Goal: Information Seeking & Learning: Learn about a topic

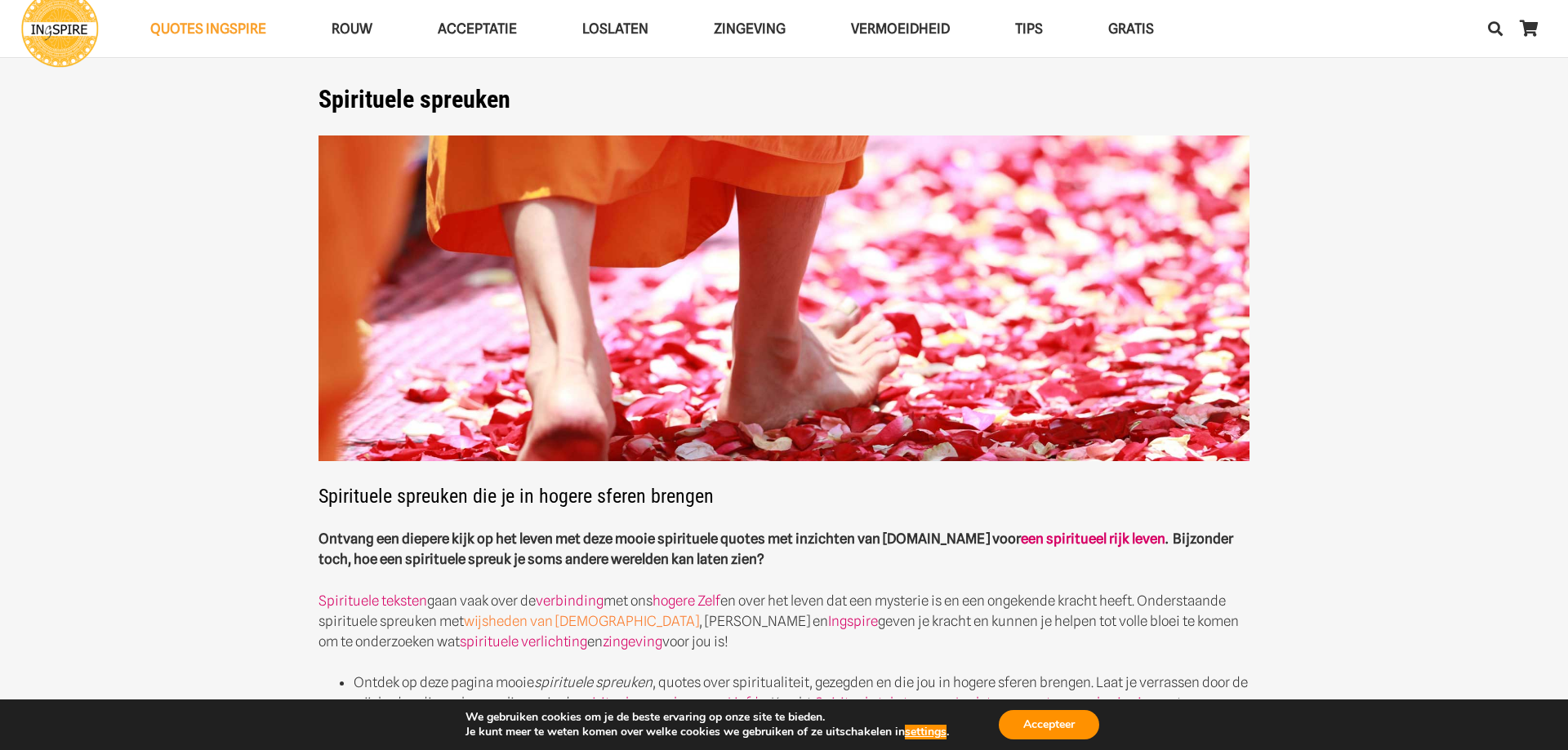
click at [587, 626] on link "wijsheden van Boeddha" at bounding box center [581, 621] width 236 height 17
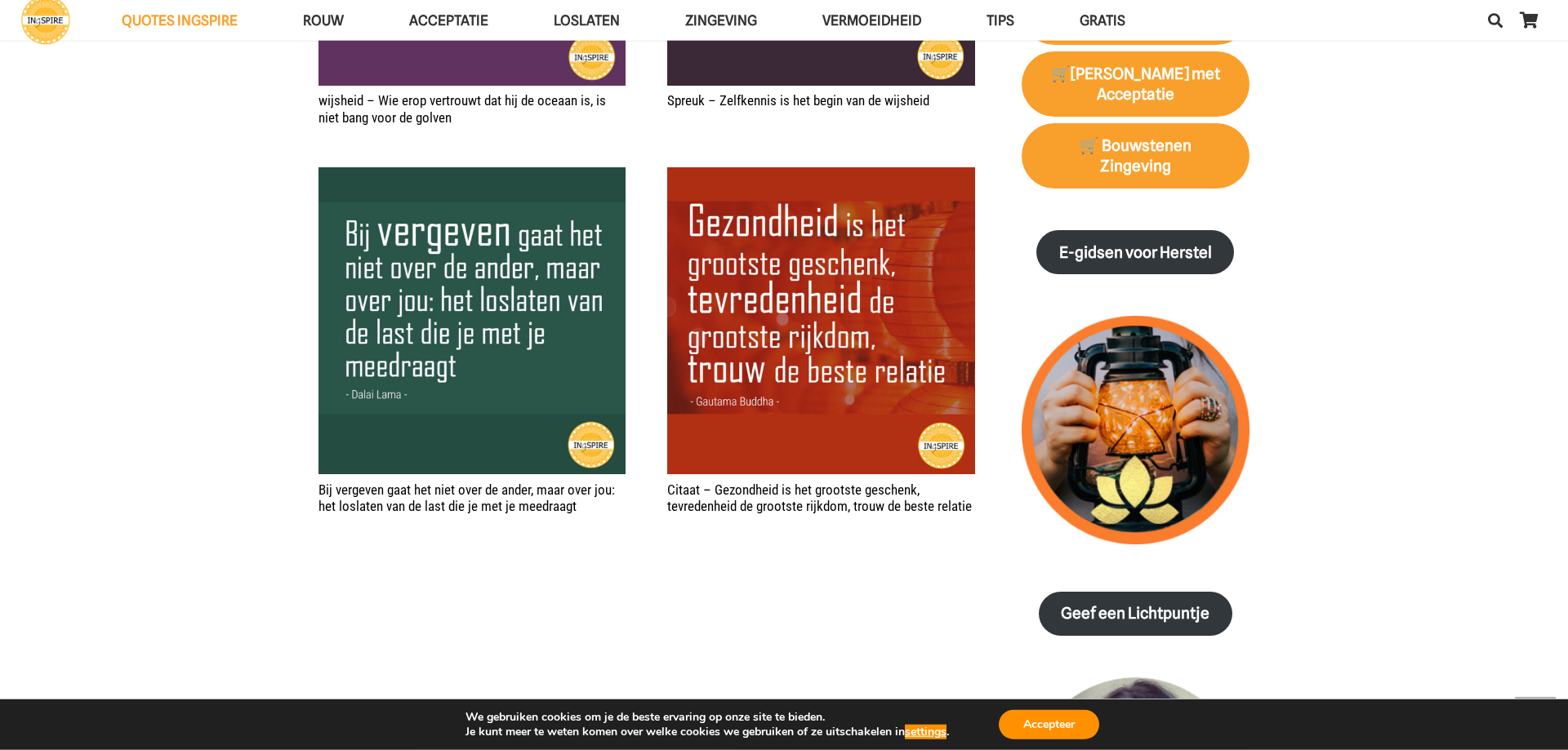
scroll to position [1665, 0]
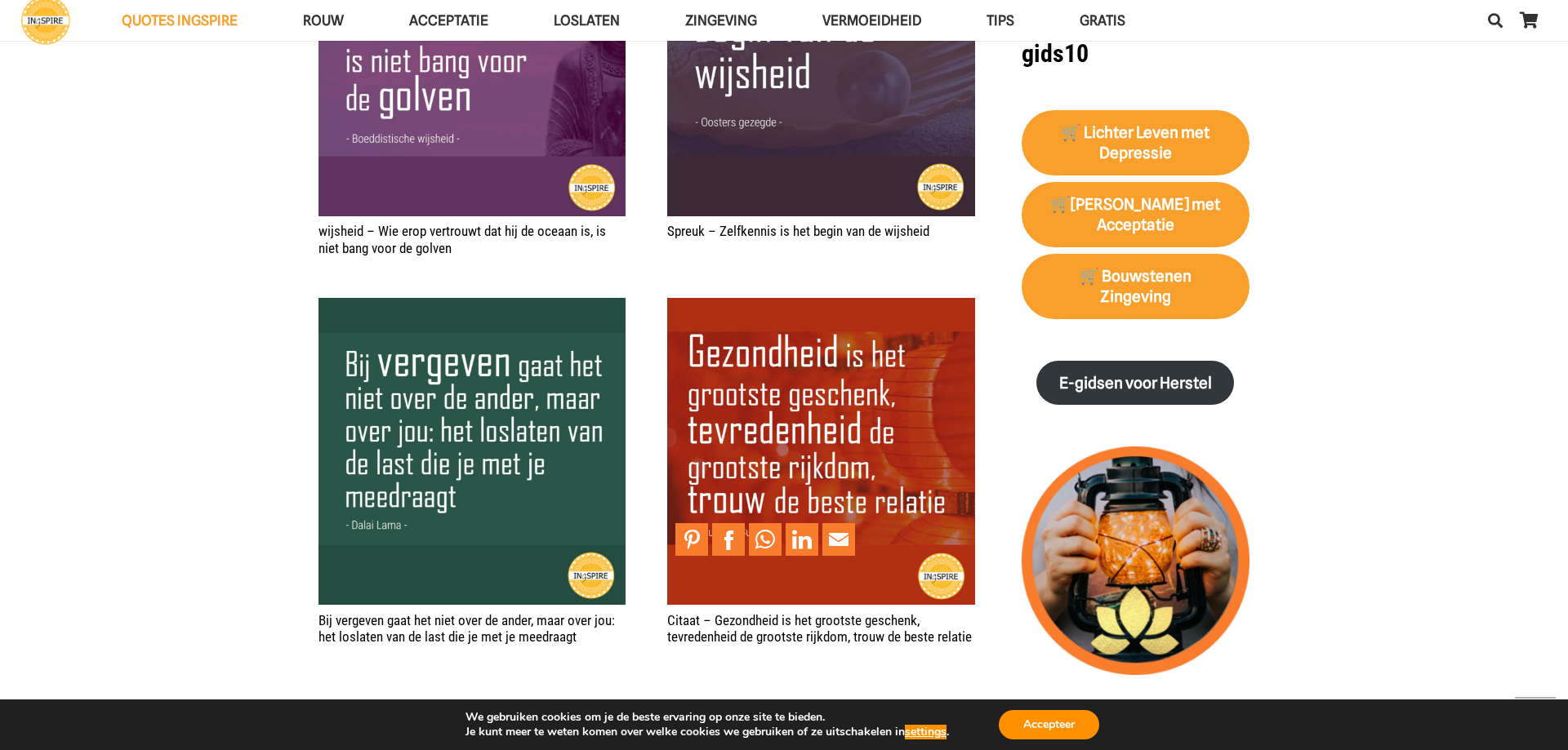
click at [813, 434] on img "Citaat – Gezondheid is het grootste geschenk, tevredenheid de grootste rijkdom,…" at bounding box center [820, 452] width 307 height 307
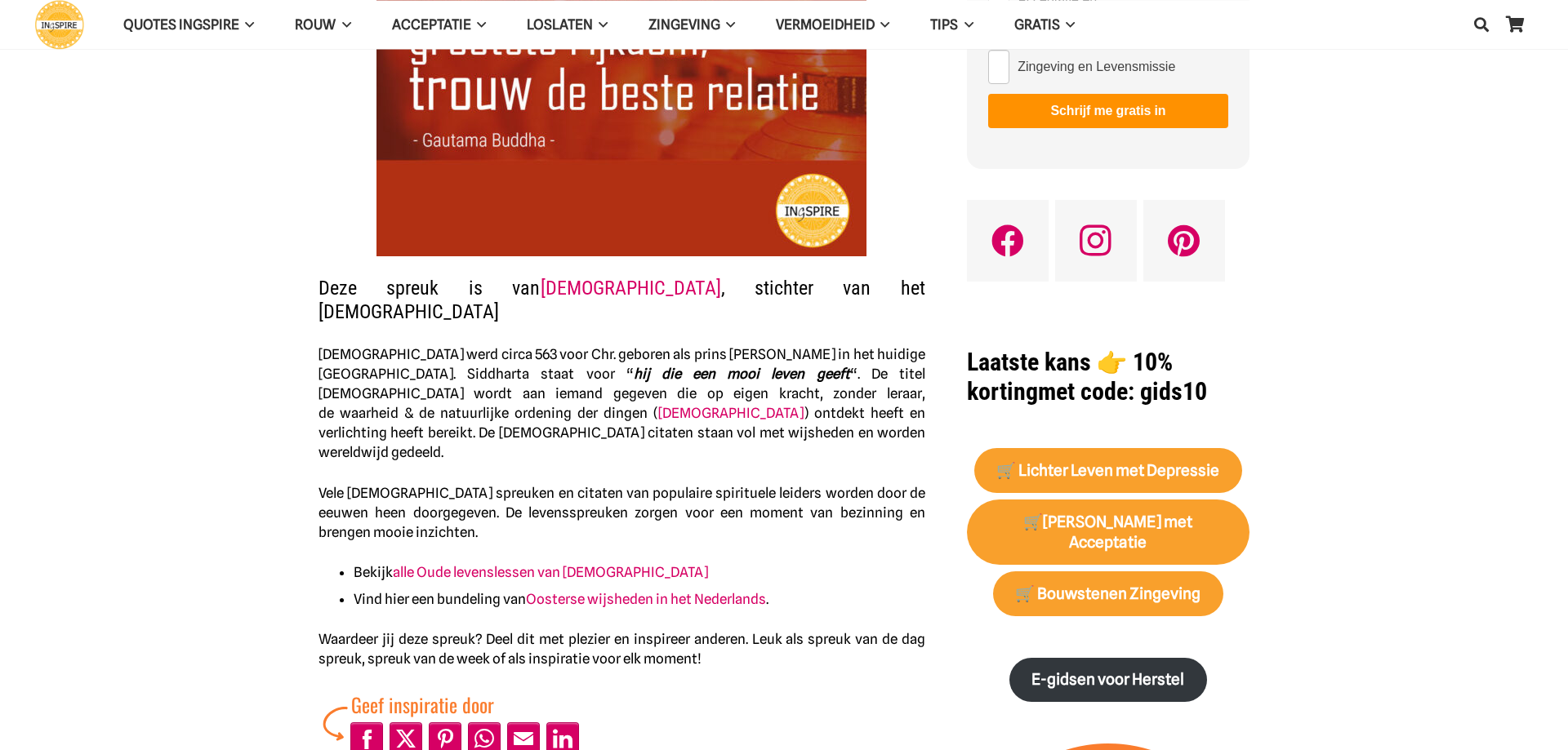
scroll to position [500, 0]
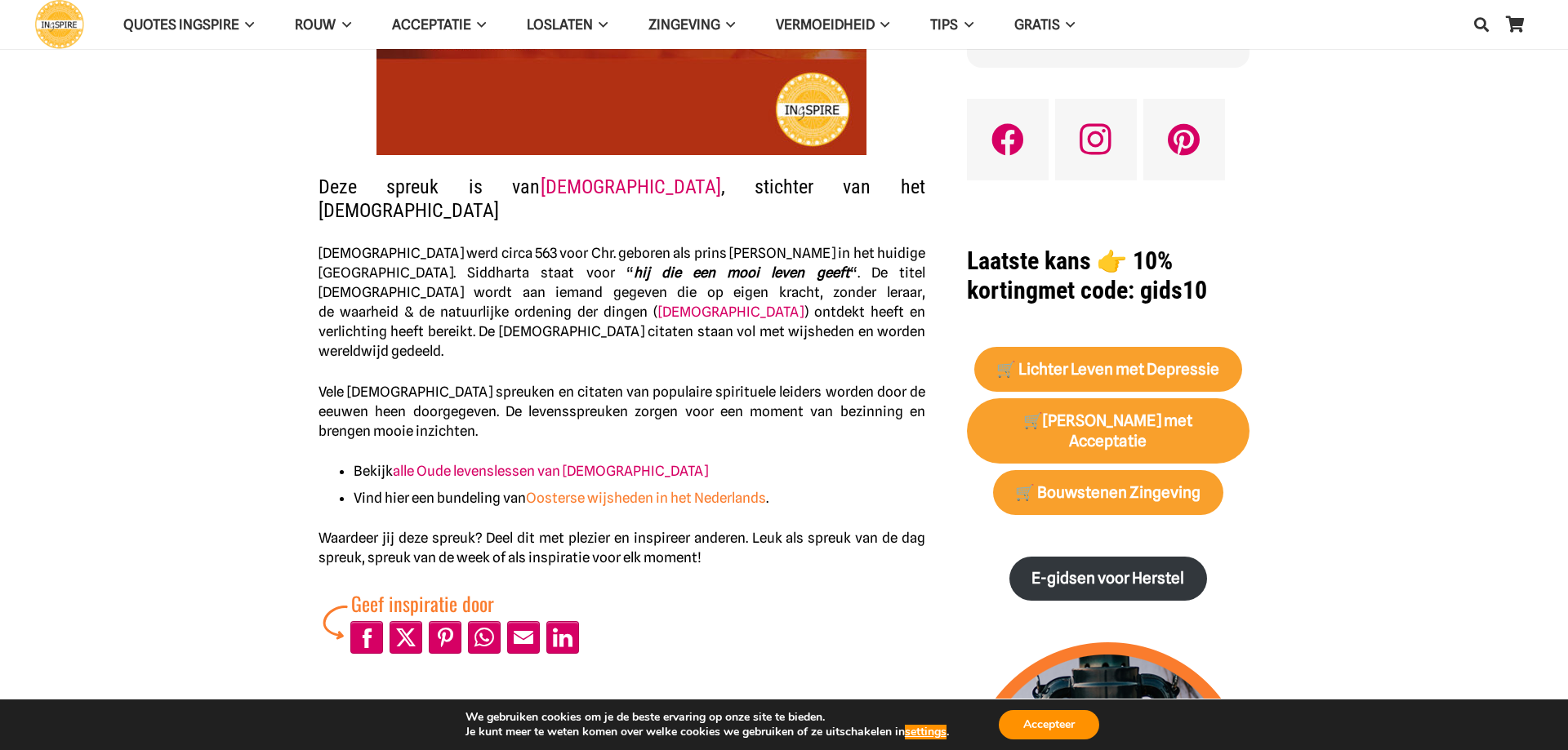
click at [559, 490] on link "Oosterse wijsheden in het Nederlands" at bounding box center [646, 498] width 240 height 17
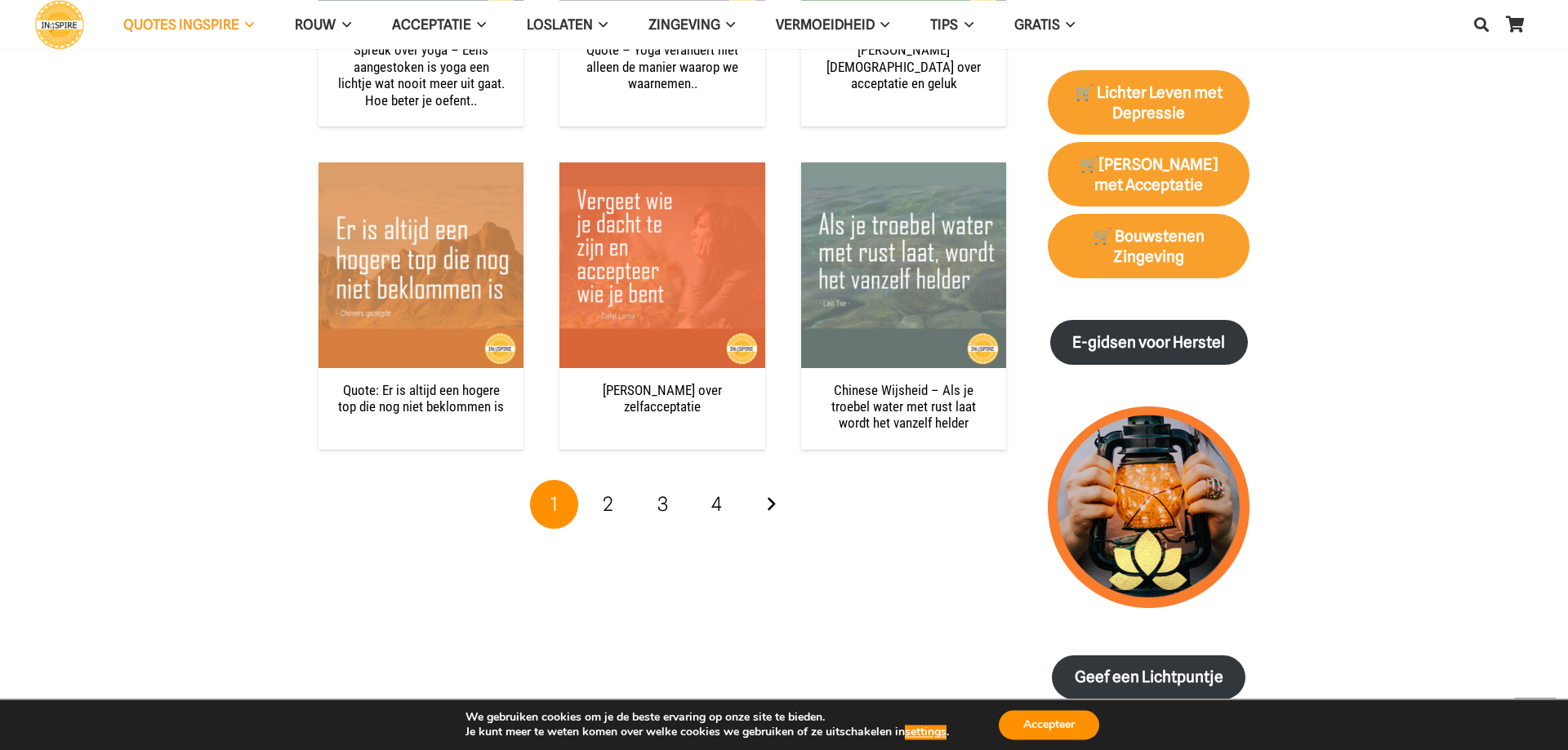
scroll to position [1665, 0]
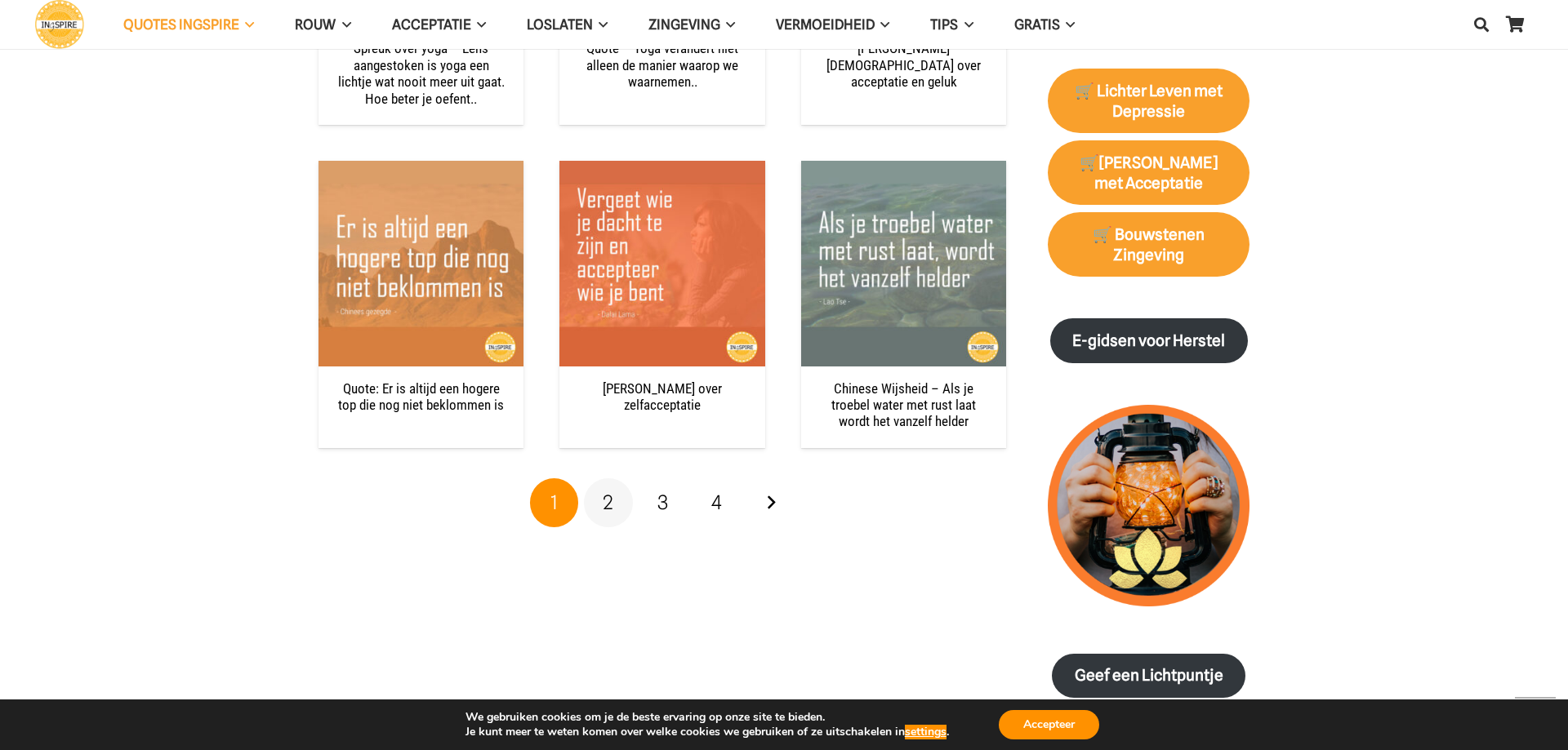
click at [620, 479] on link "2" at bounding box center [608, 503] width 49 height 49
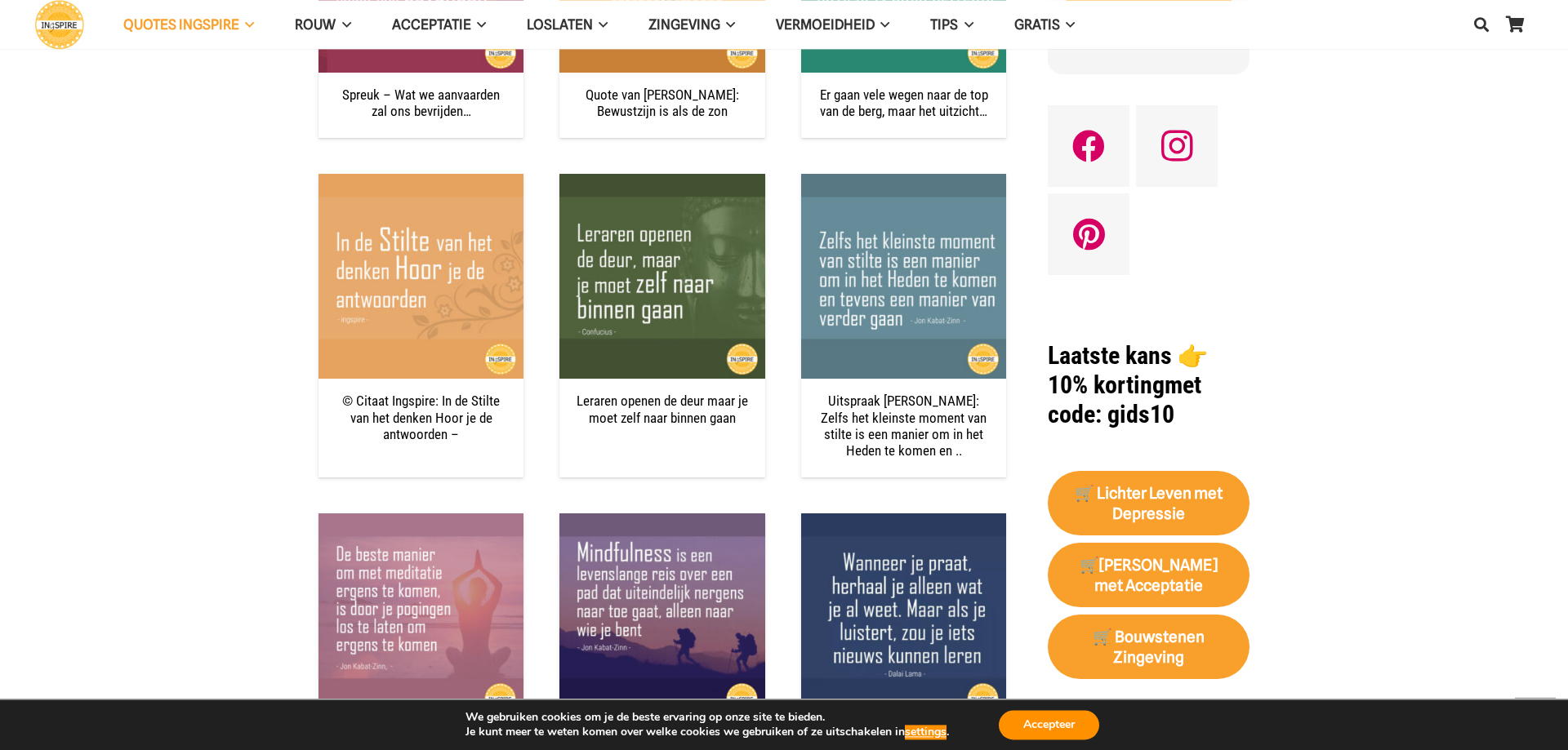
scroll to position [1499, 0]
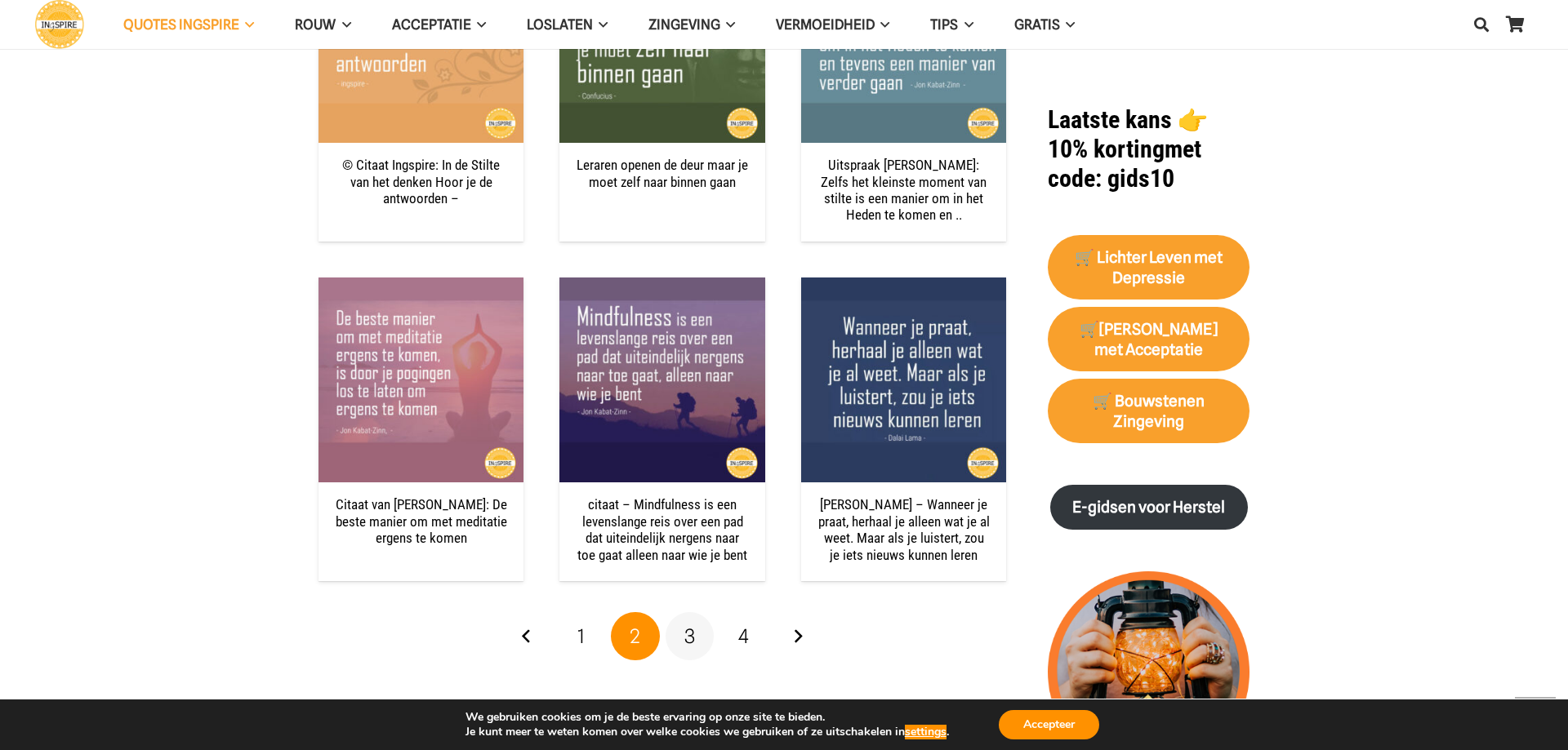
click at [700, 617] on link "3" at bounding box center [690, 637] width 49 height 49
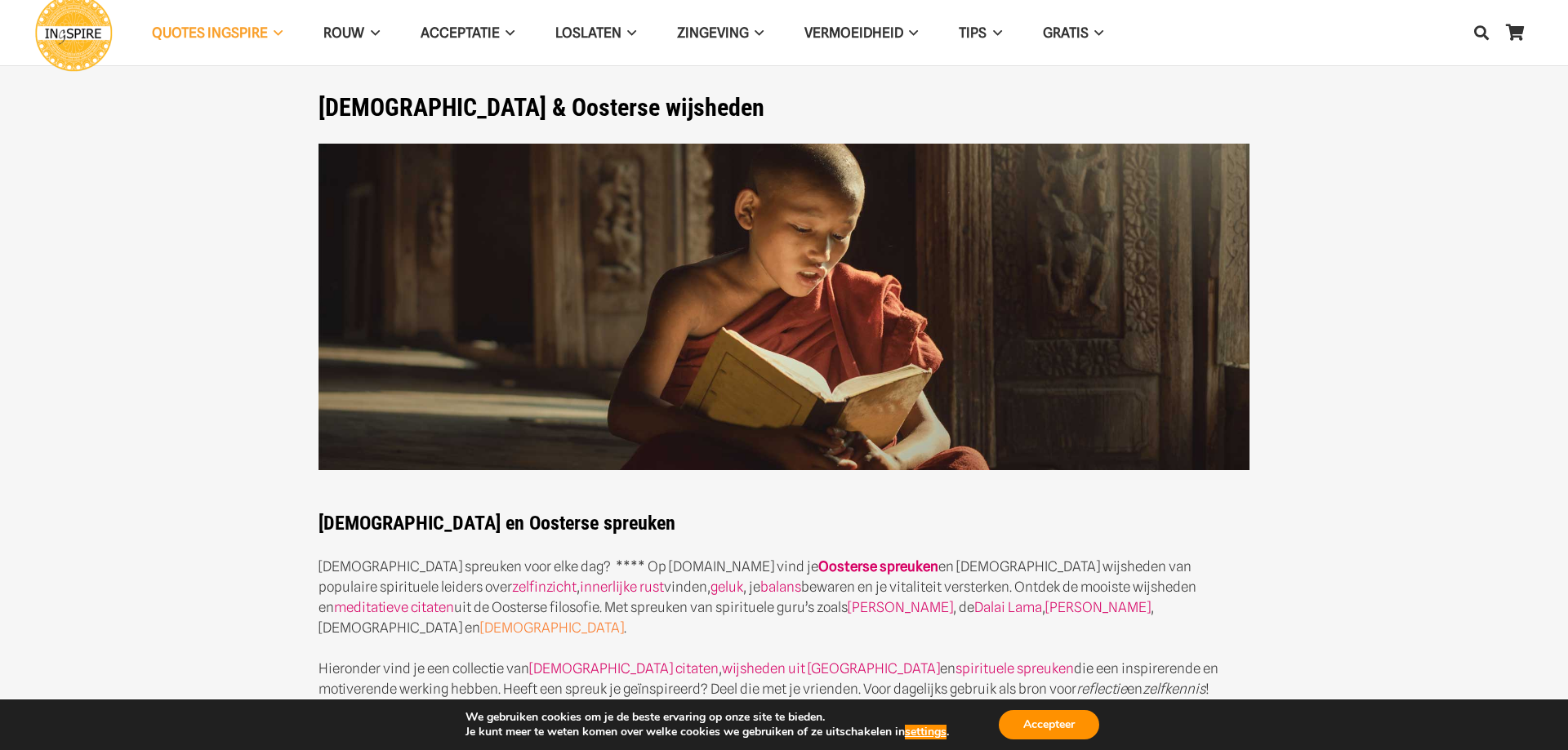
click at [624, 620] on link "[DEMOGRAPHIC_DATA]" at bounding box center [552, 627] width 144 height 17
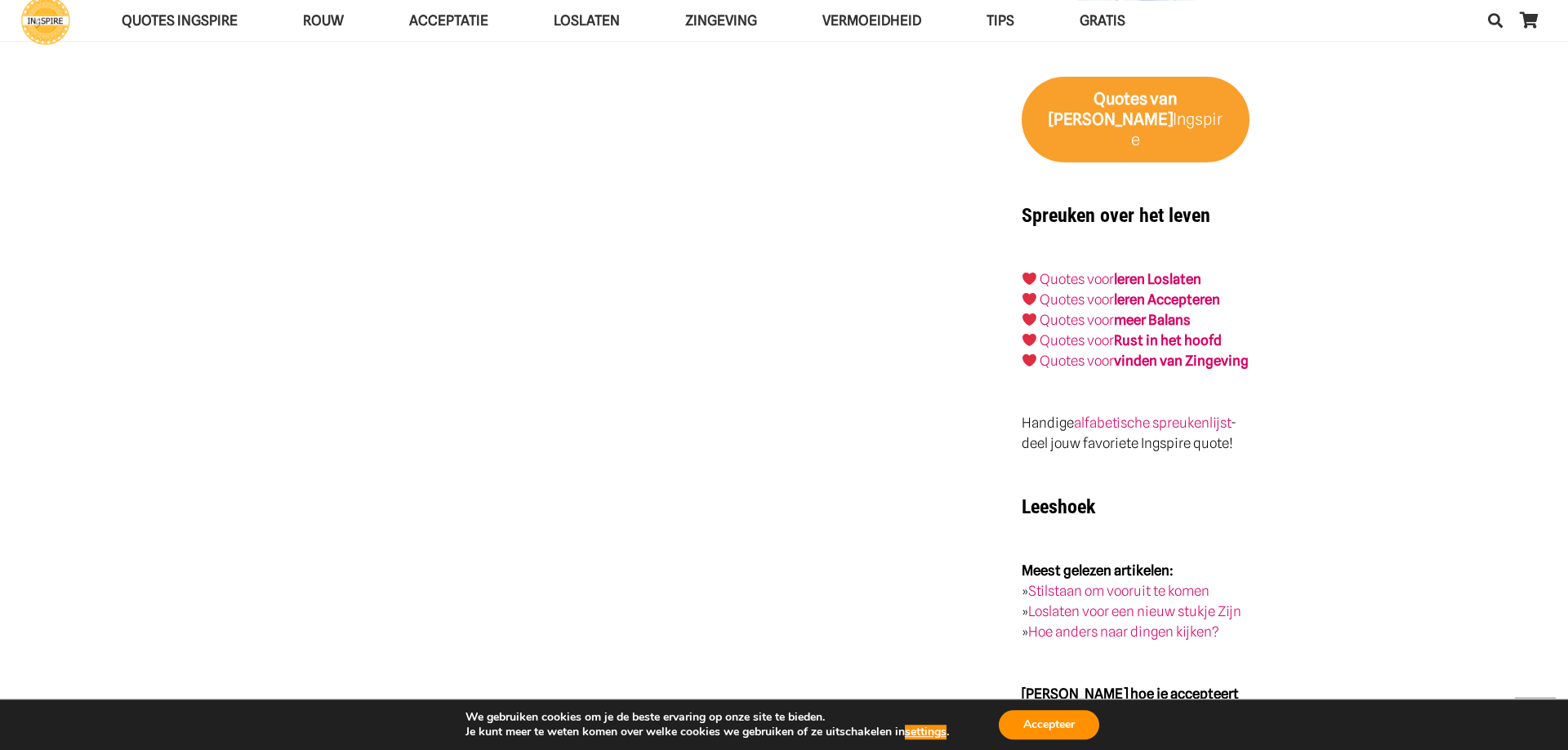
scroll to position [2165, 0]
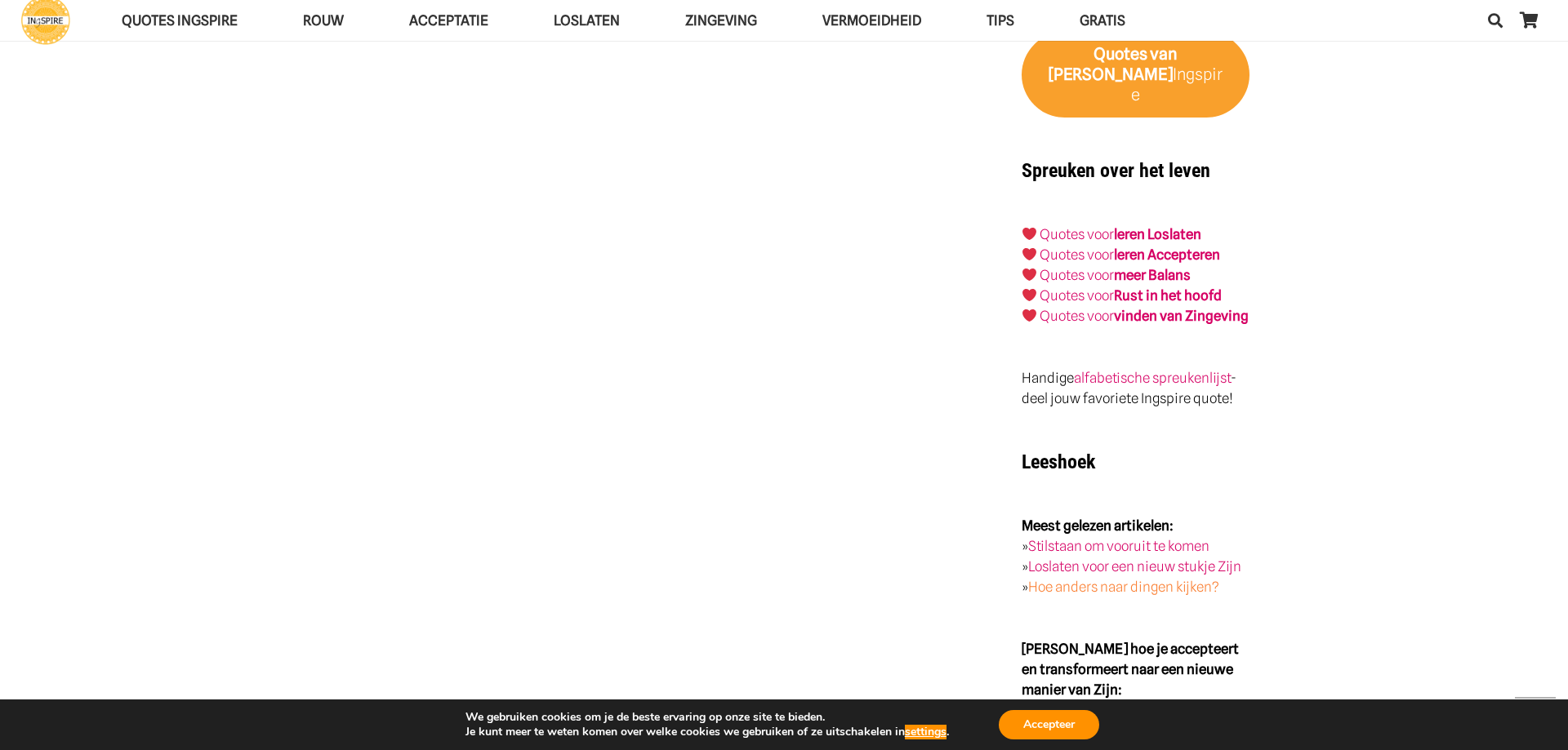
click at [1107, 582] on link "Hoe anders naar dingen kijken?" at bounding box center [1124, 586] width 191 height 17
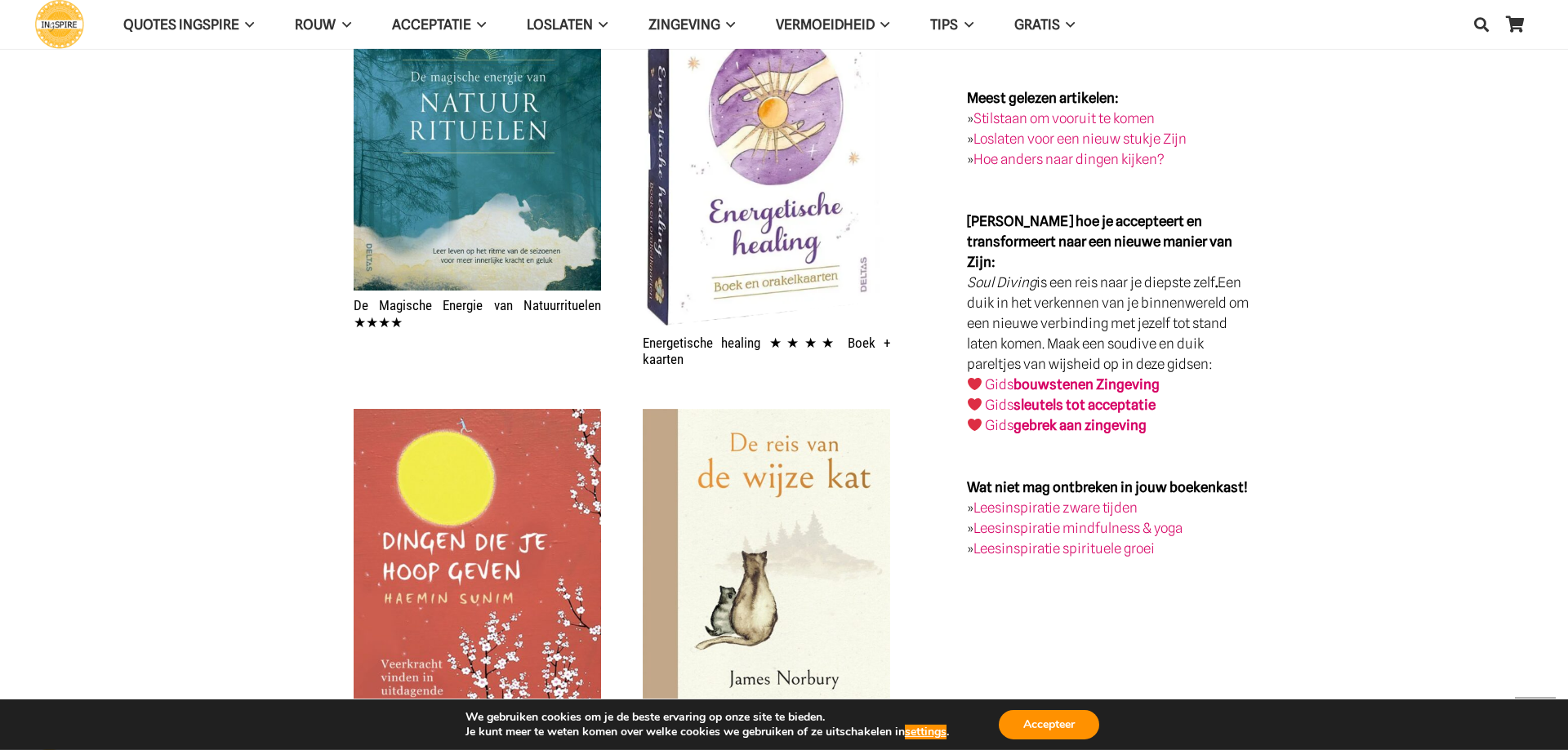
scroll to position [2165, 0]
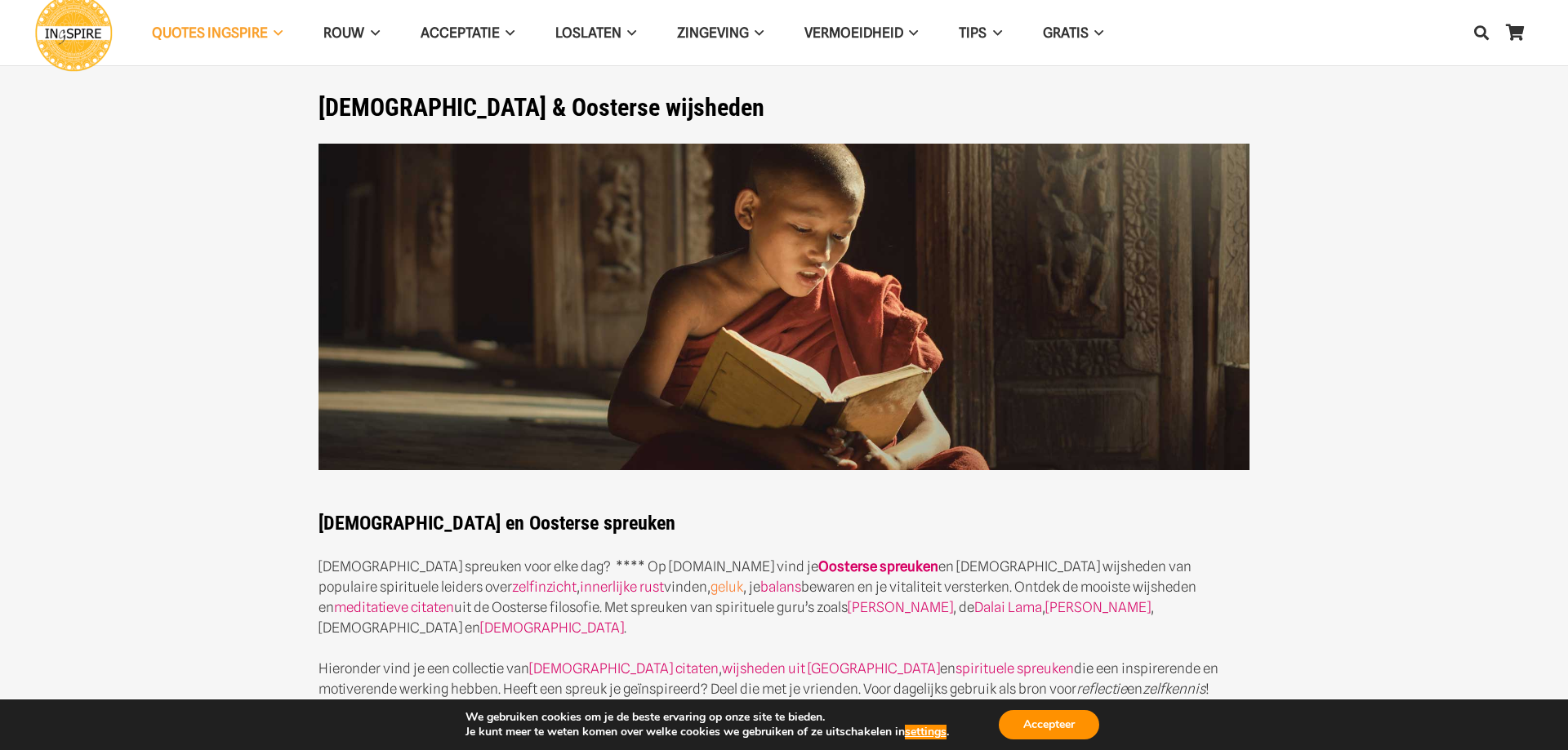
click at [711, 586] on link "geluk" at bounding box center [727, 586] width 32 height 17
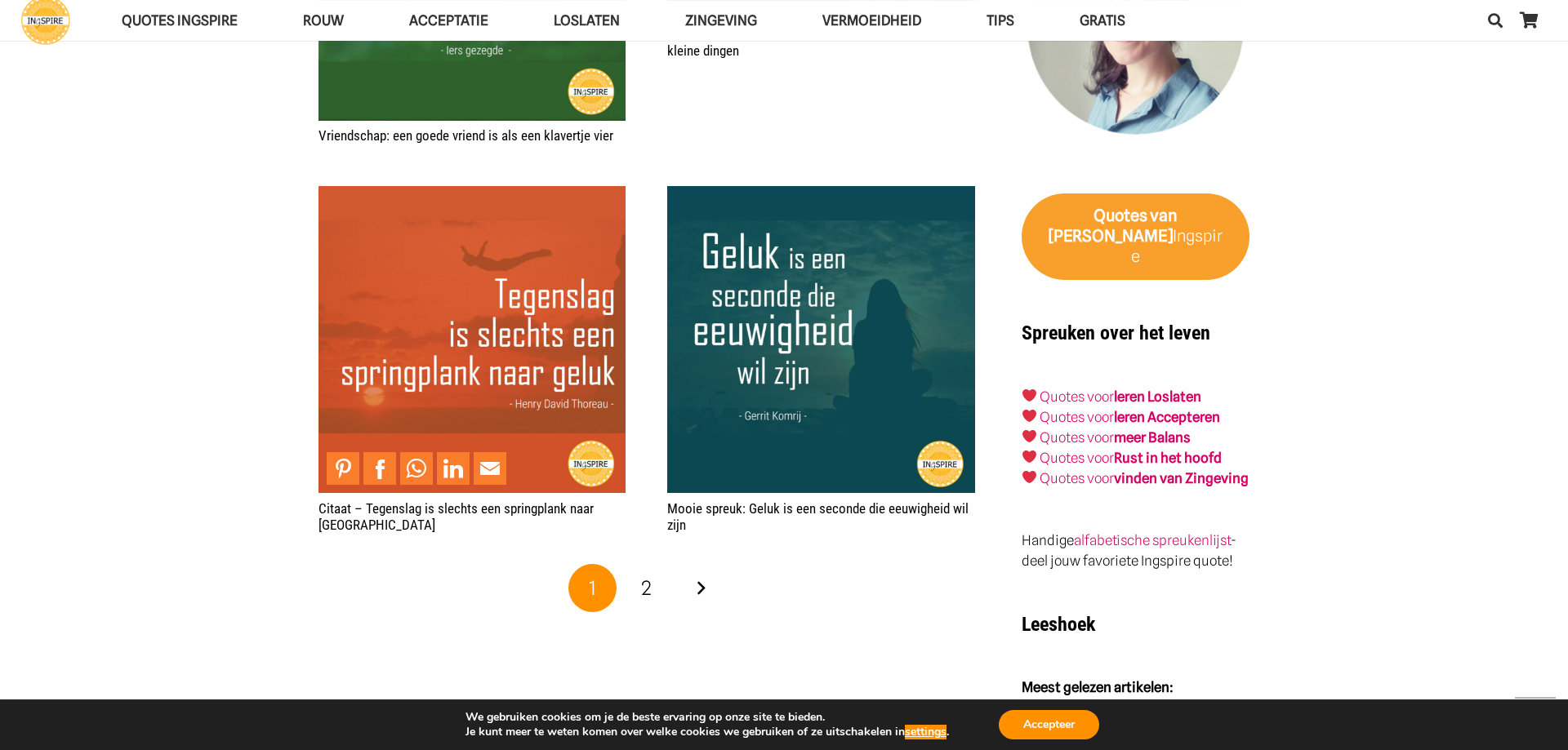
scroll to position [2499, 0]
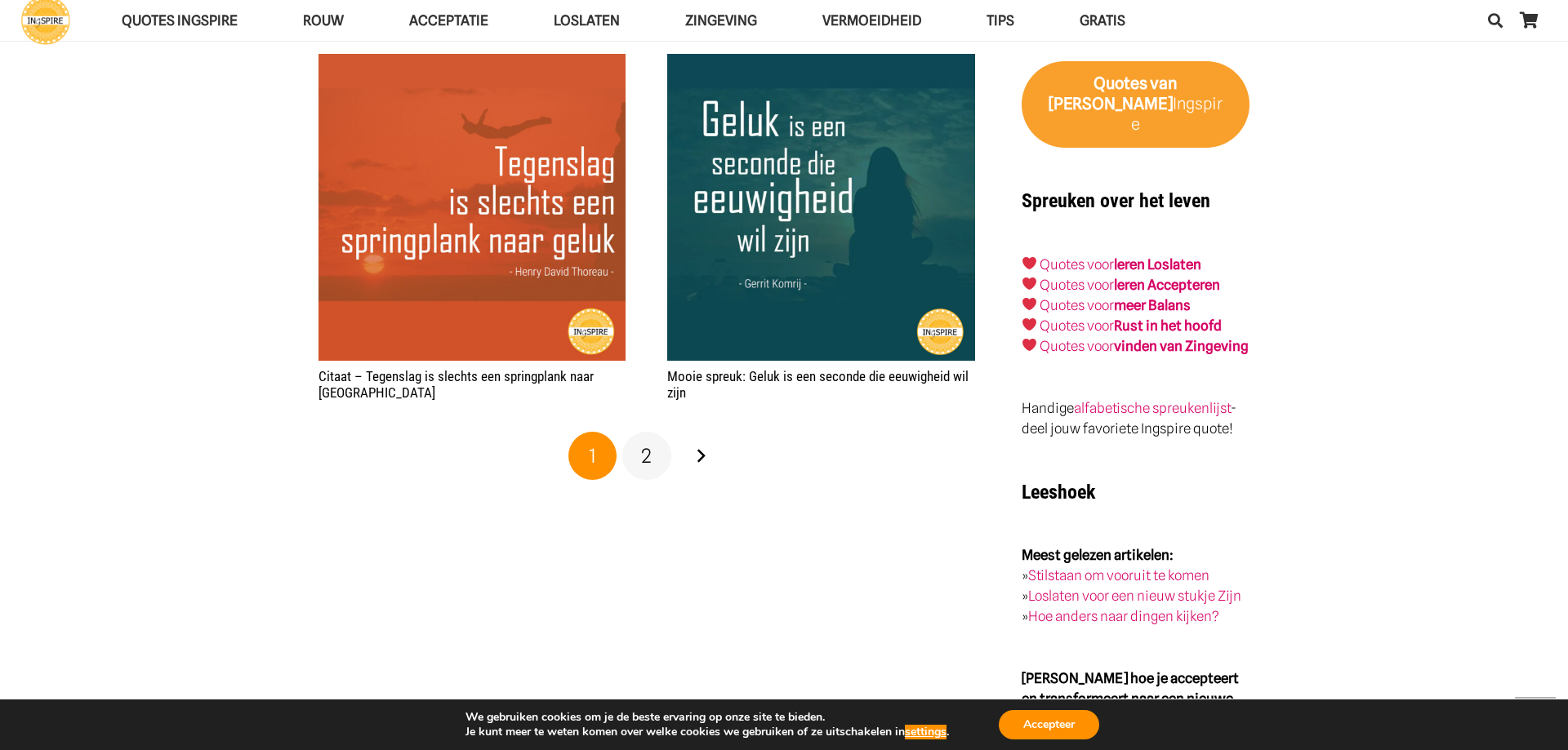
click at [644, 463] on span "2" at bounding box center [646, 456] width 11 height 24
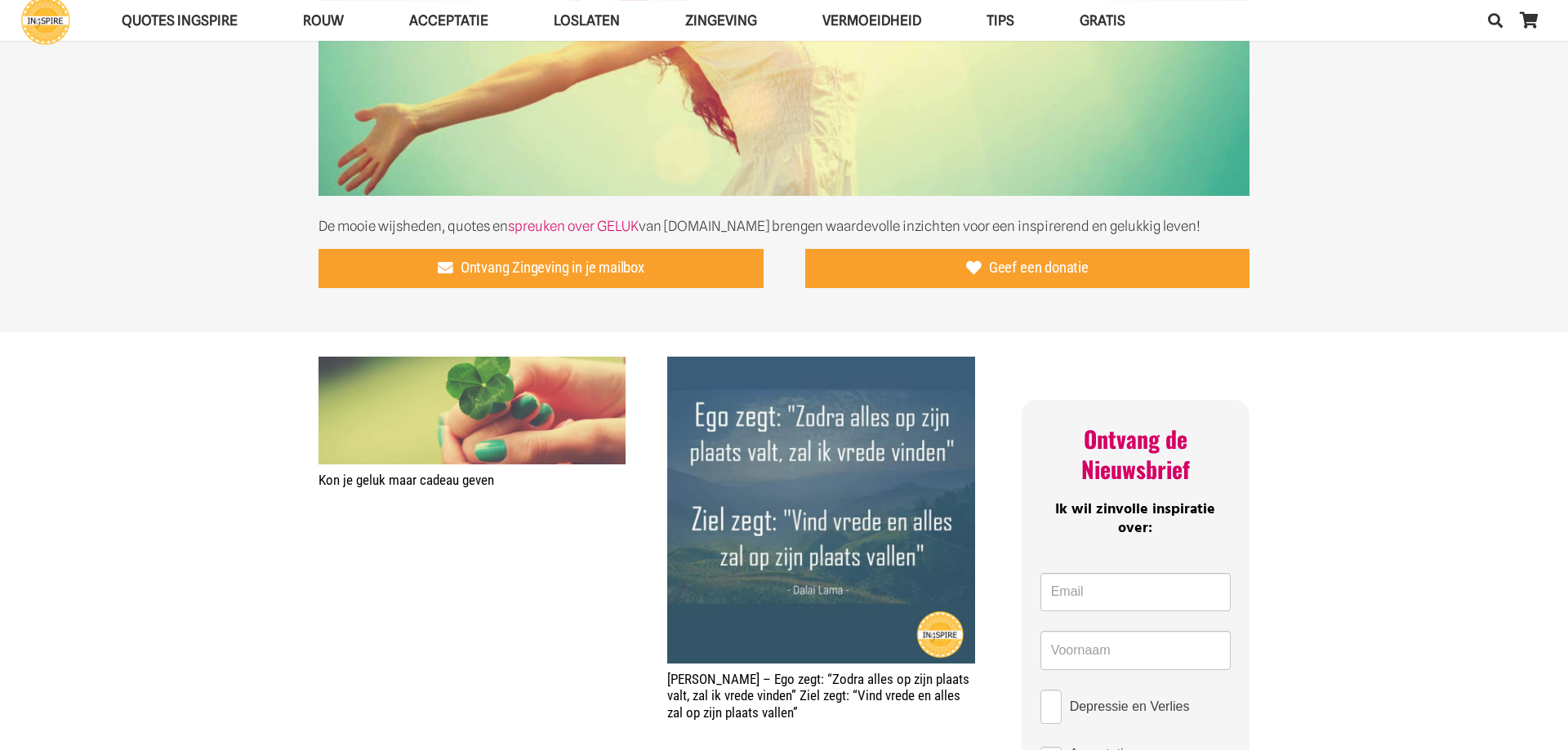
scroll to position [333, 0]
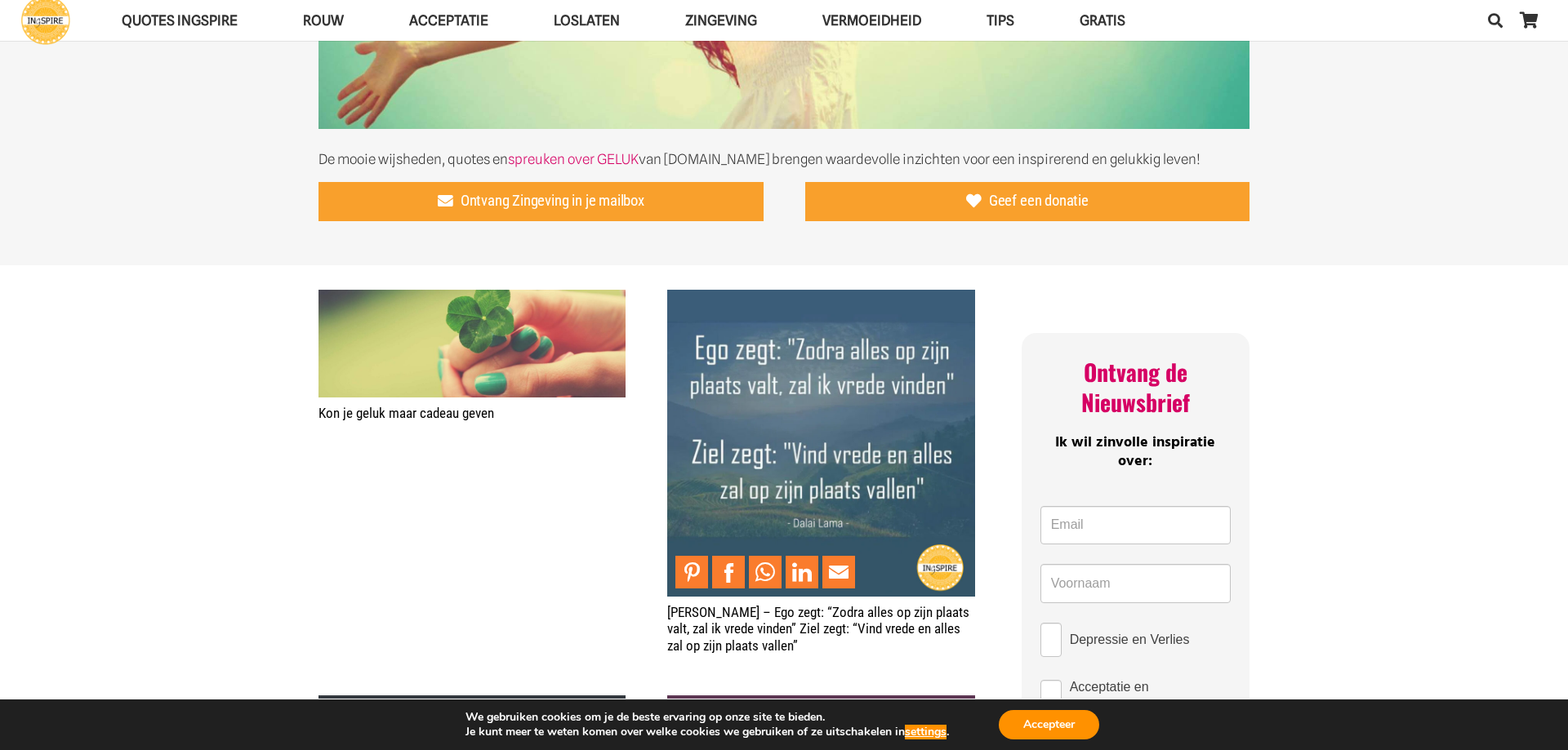
click at [835, 516] on img "Spreuk – Ego zegt: “Zodra alles op zijn plaats valt, zal ik vrede vinden” Ziel …" at bounding box center [820, 443] width 307 height 307
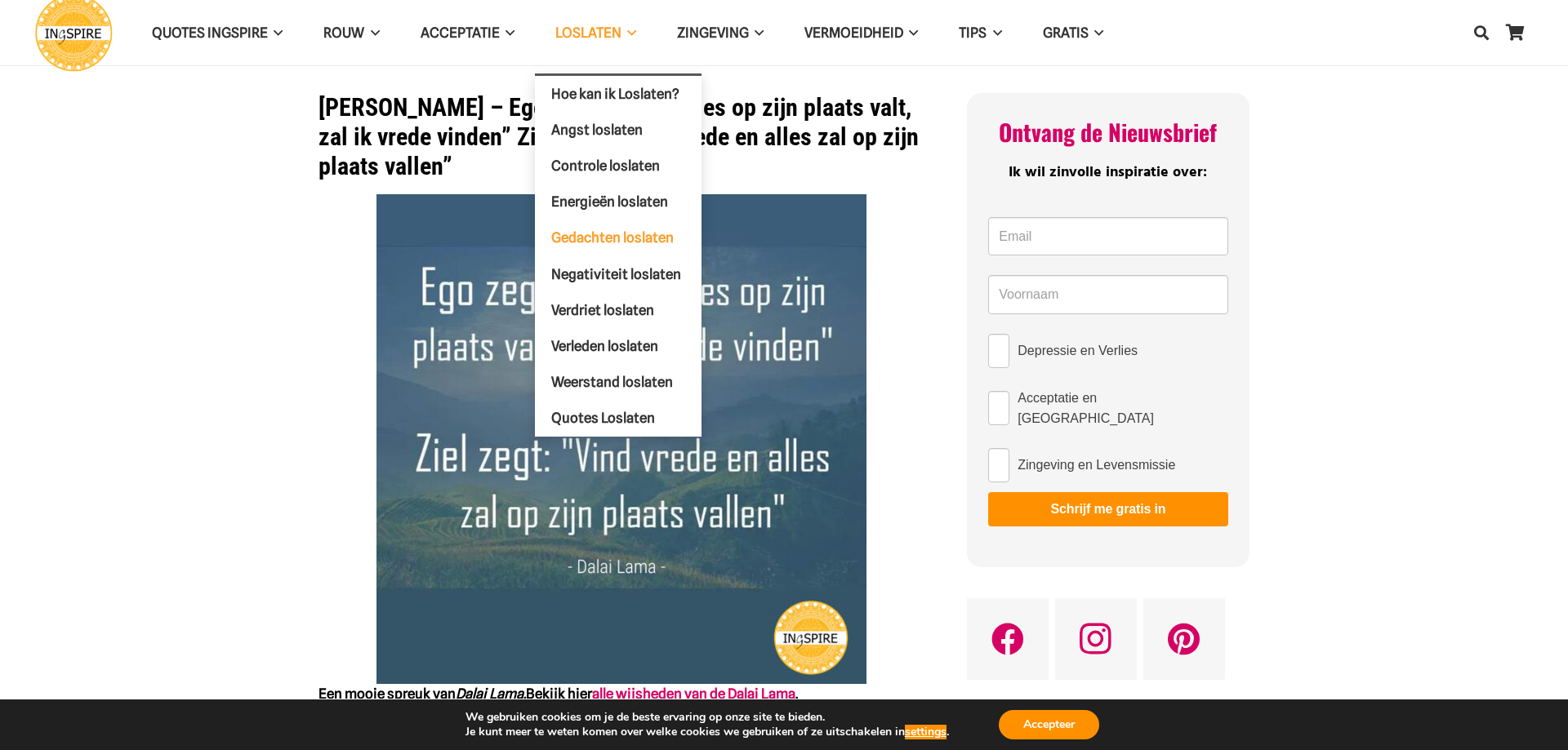
click at [608, 234] on span "Gedachten loslaten" at bounding box center [613, 237] width 123 height 17
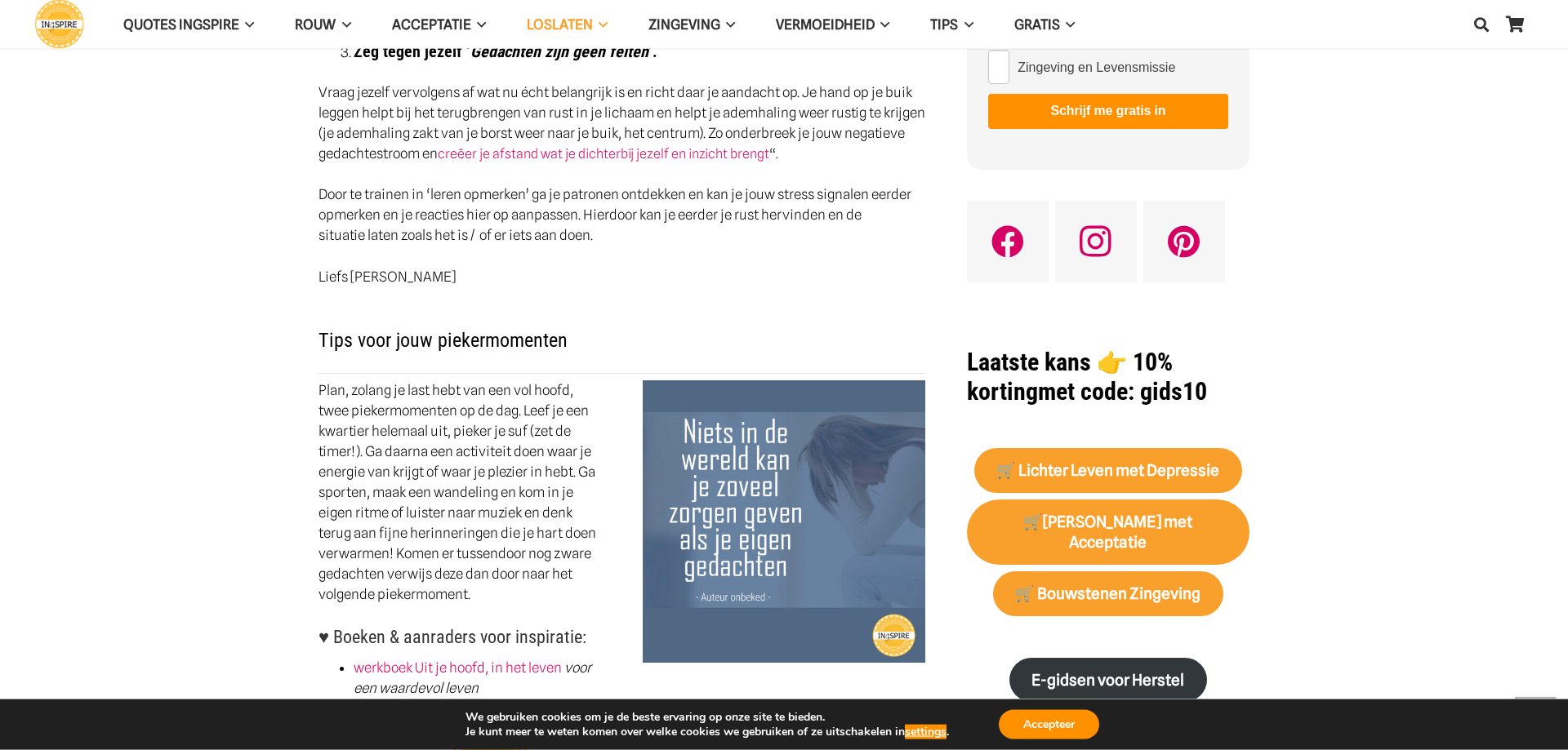
scroll to position [833, 0]
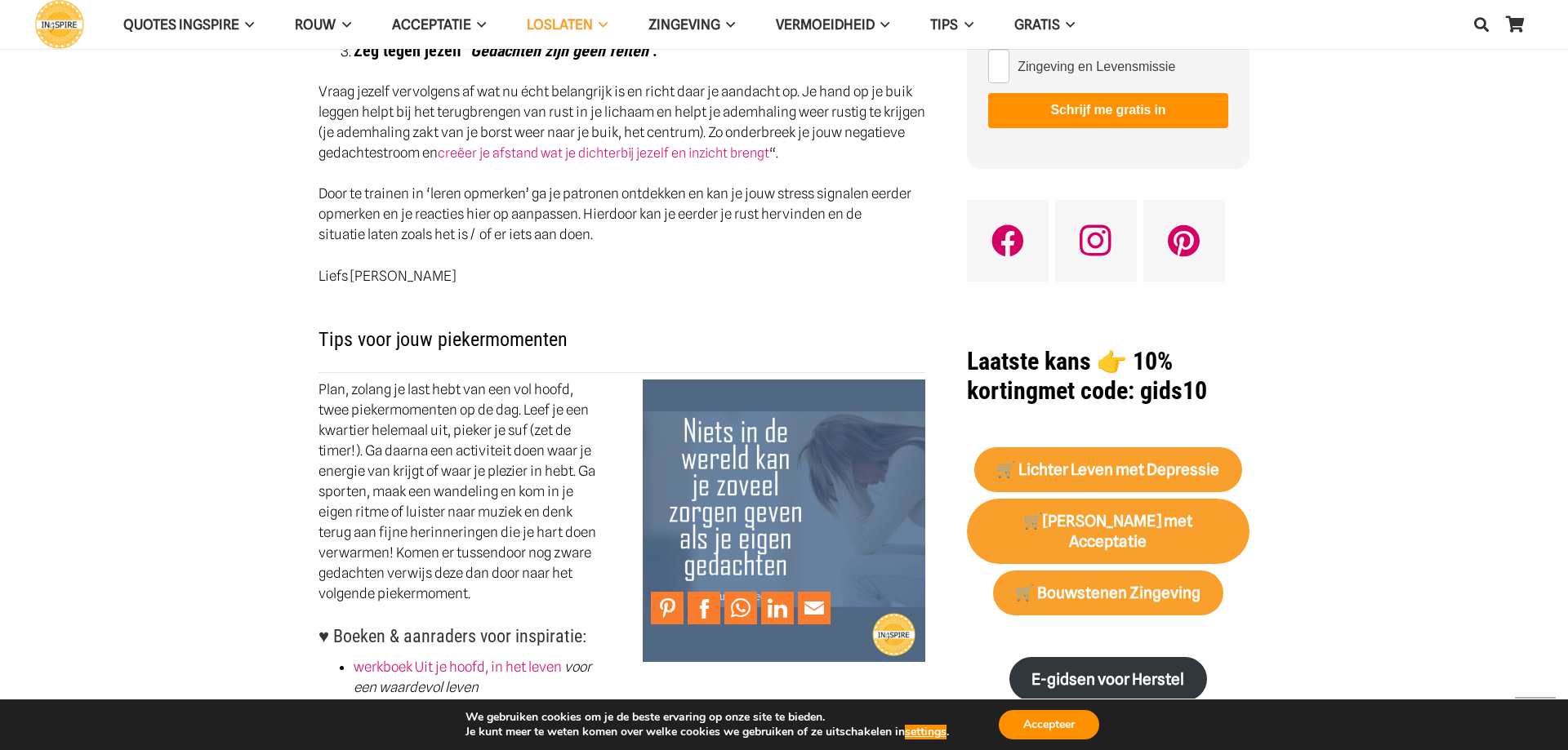
click at [822, 481] on img "spreuk-niets-in-de-wereld-kan-je-zoveel-zorgen-geven-als-je-eigen-gedachten-spr…" at bounding box center [784, 521] width 283 height 283
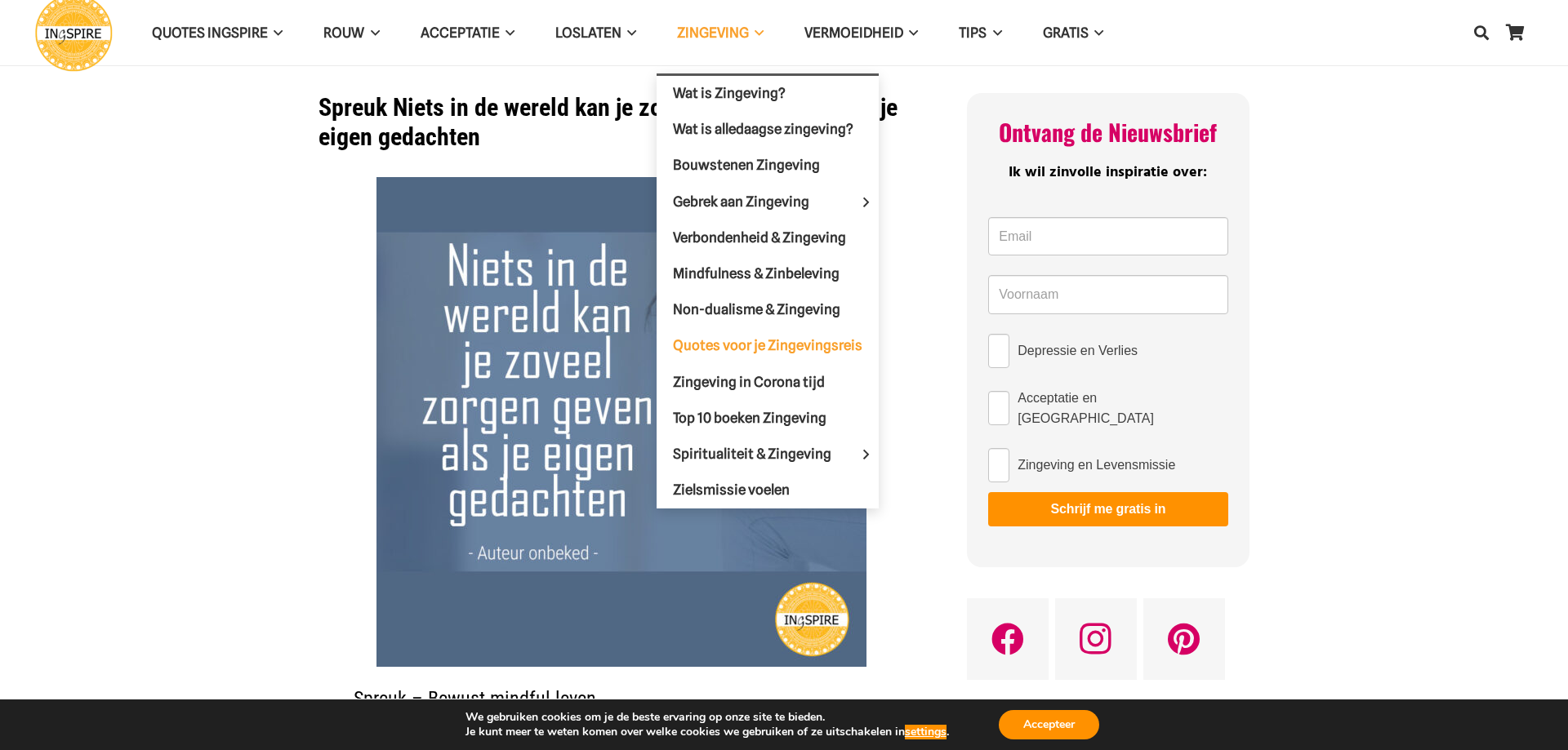
click at [784, 347] on span "Quotes voor je Zingevingsreis" at bounding box center [768, 345] width 189 height 17
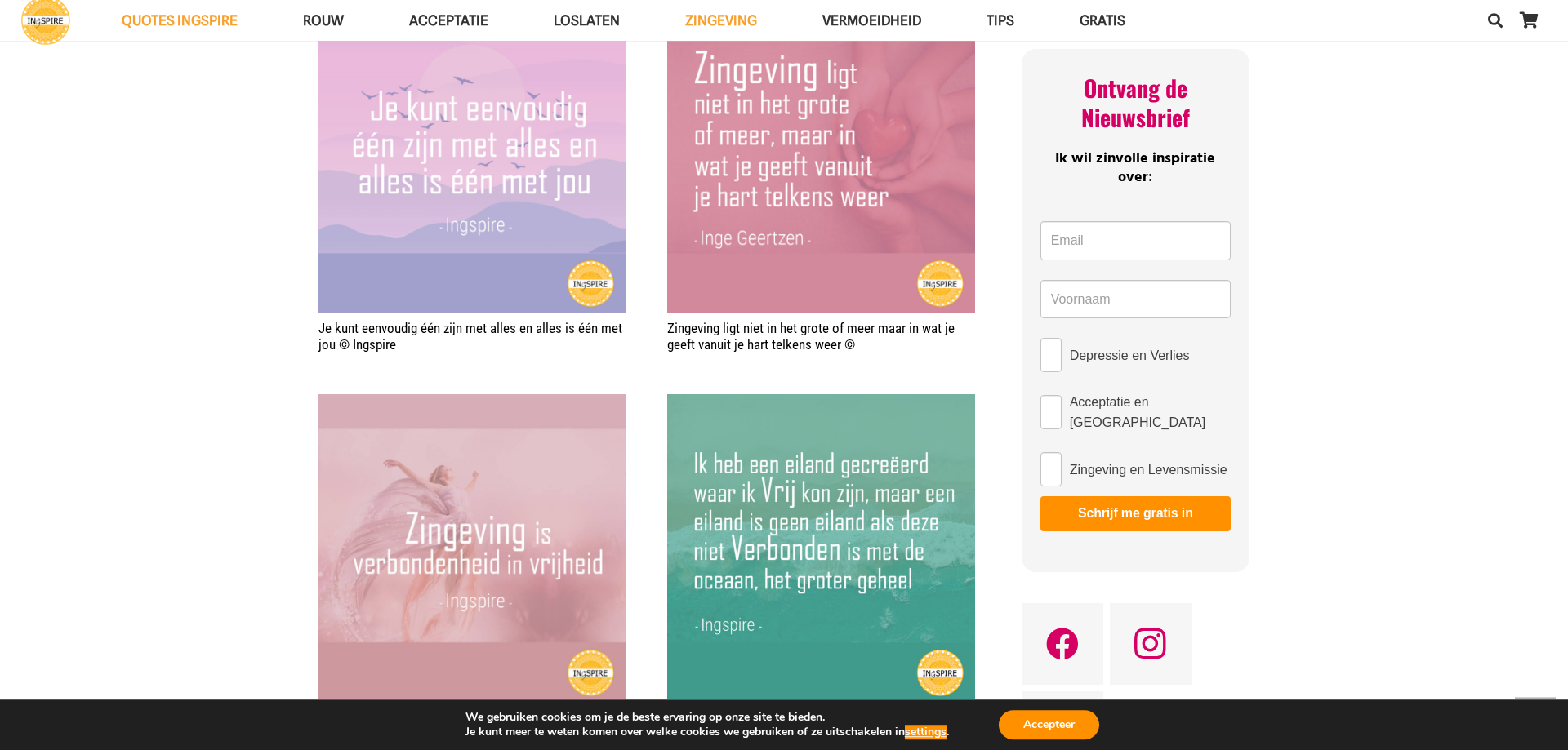
scroll to position [833, 0]
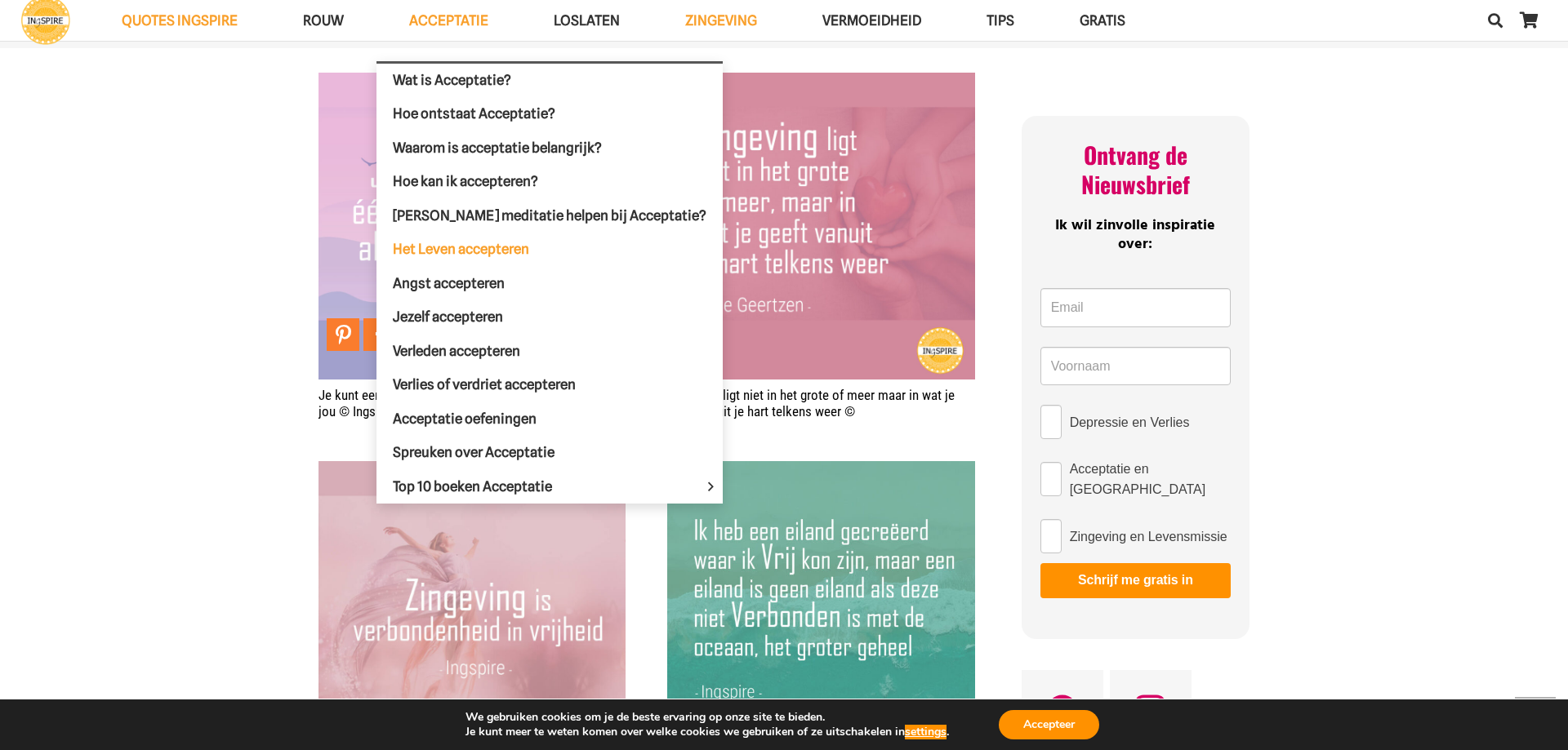
click at [499, 251] on span "Het Leven accepteren" at bounding box center [461, 249] width 137 height 17
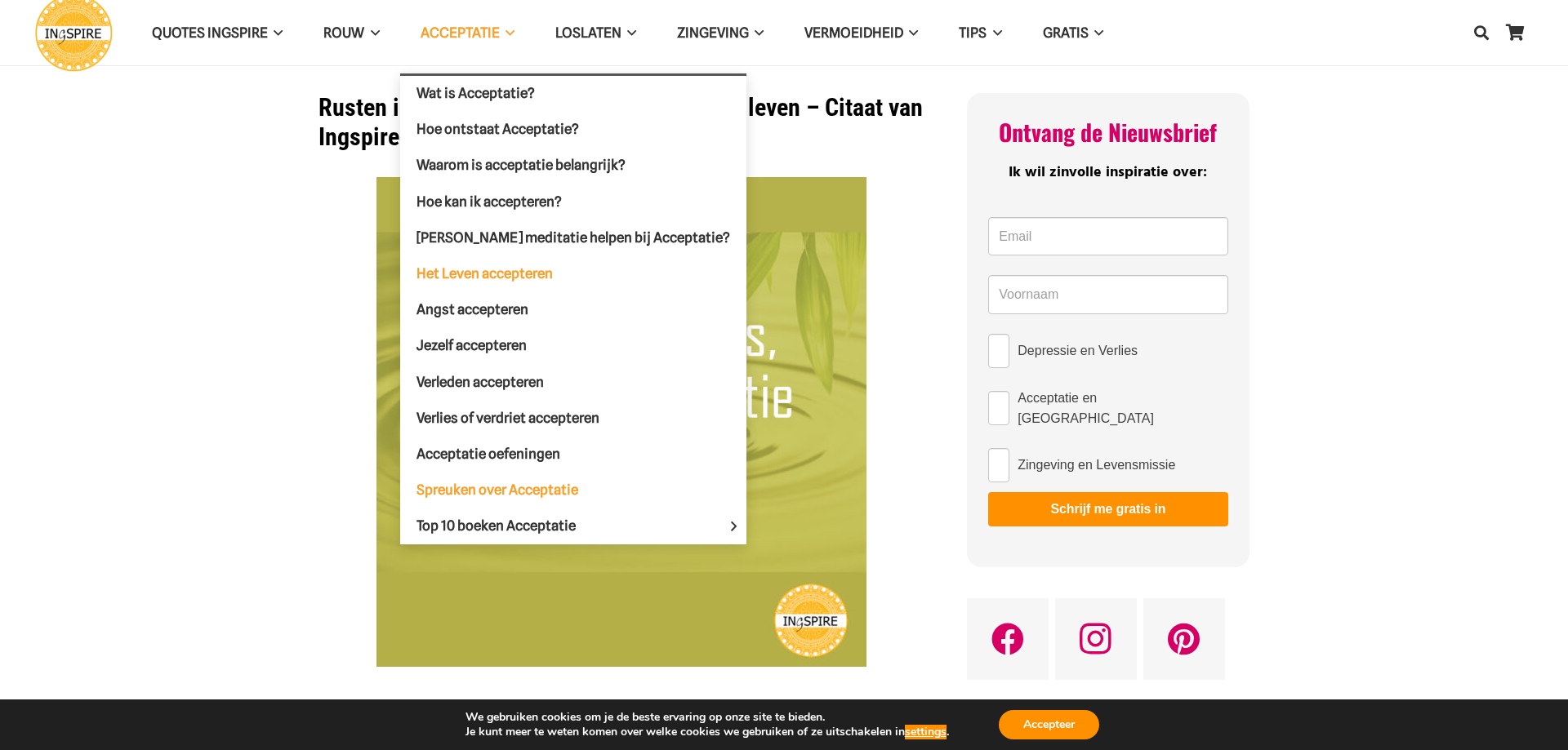
click at [503, 487] on span "Spreuken over Acceptatie" at bounding box center [497, 489] width 162 height 17
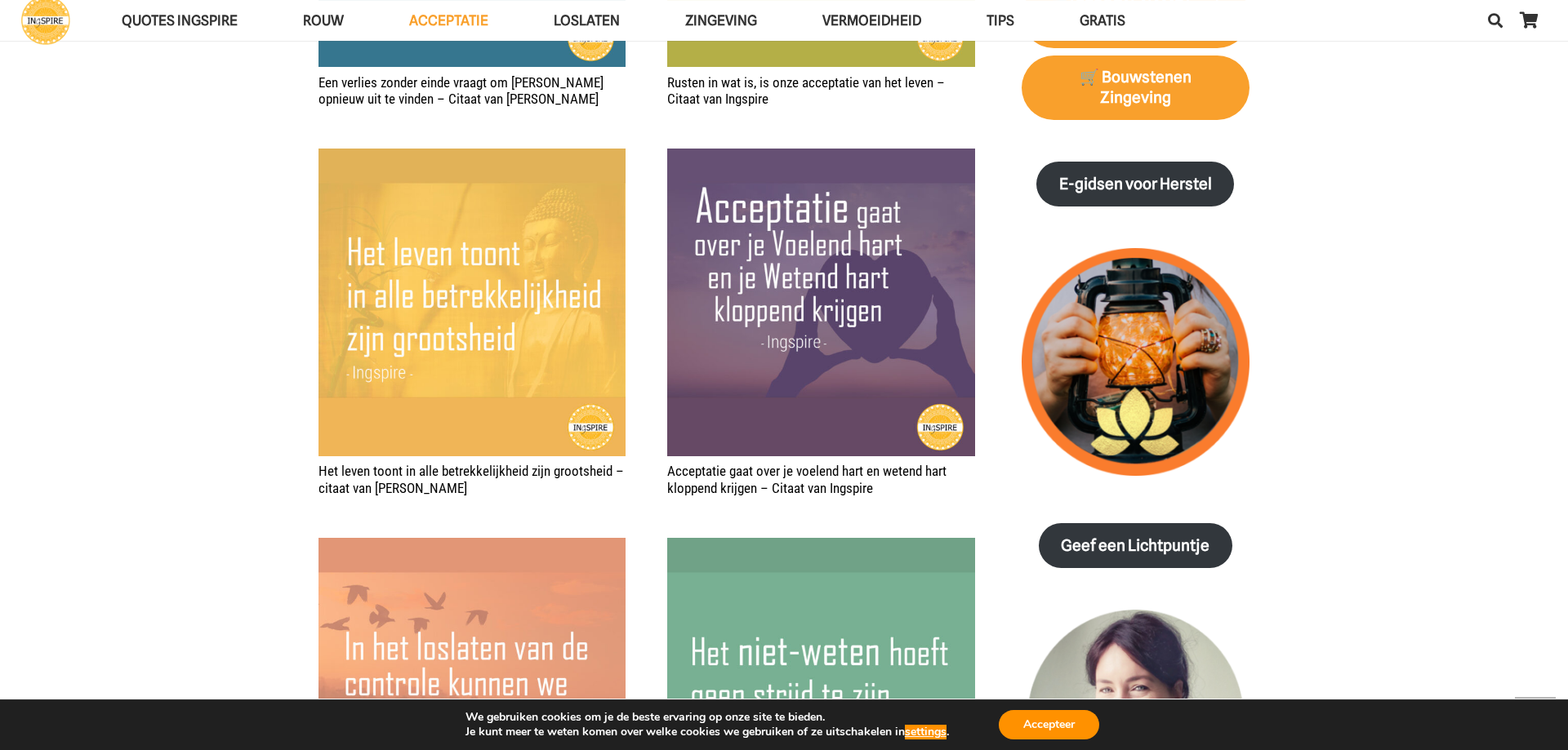
scroll to position [2165, 0]
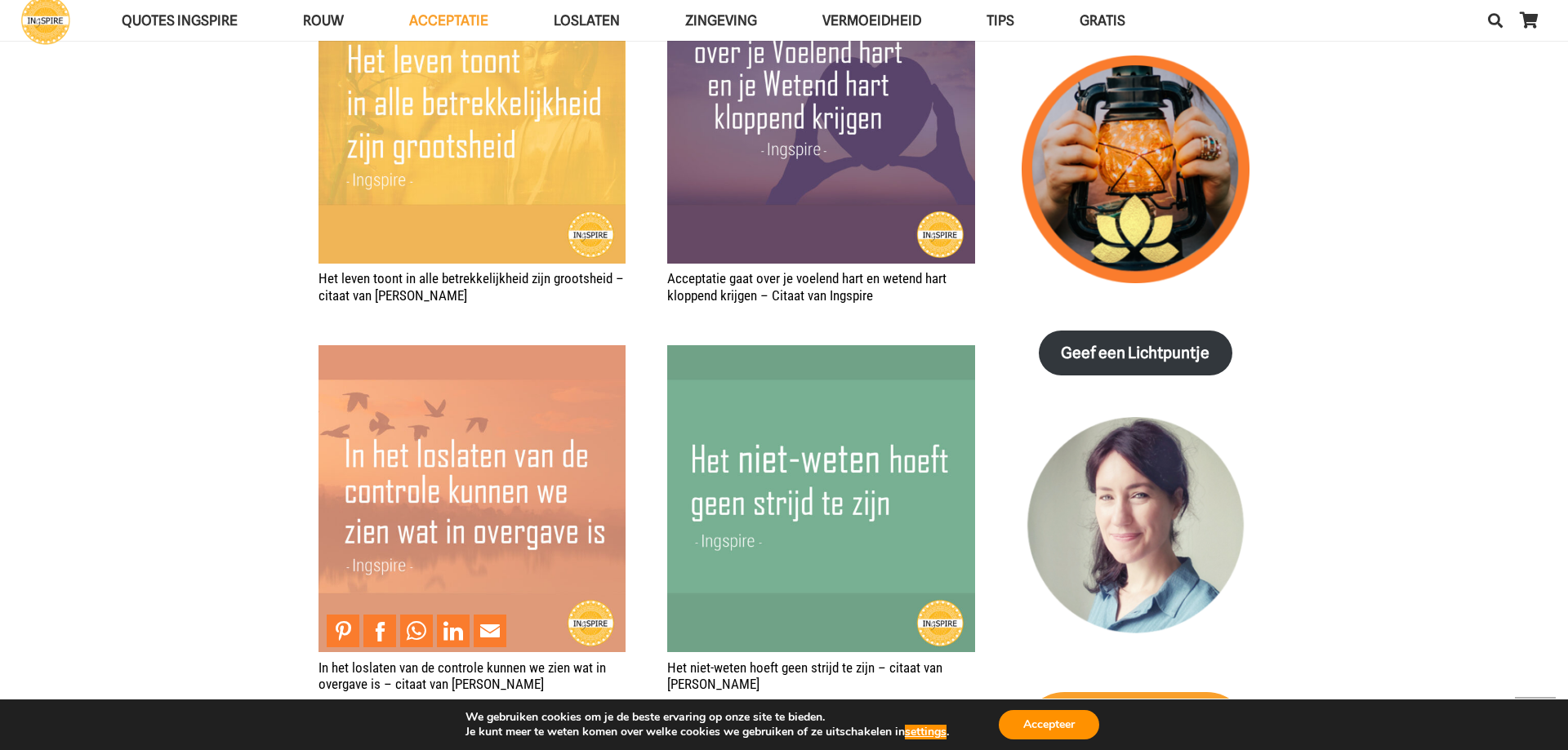
click at [555, 541] on img "In het loslaten van de controle kunnen we zien wat in overgave is – citaat van …" at bounding box center [472, 499] width 307 height 307
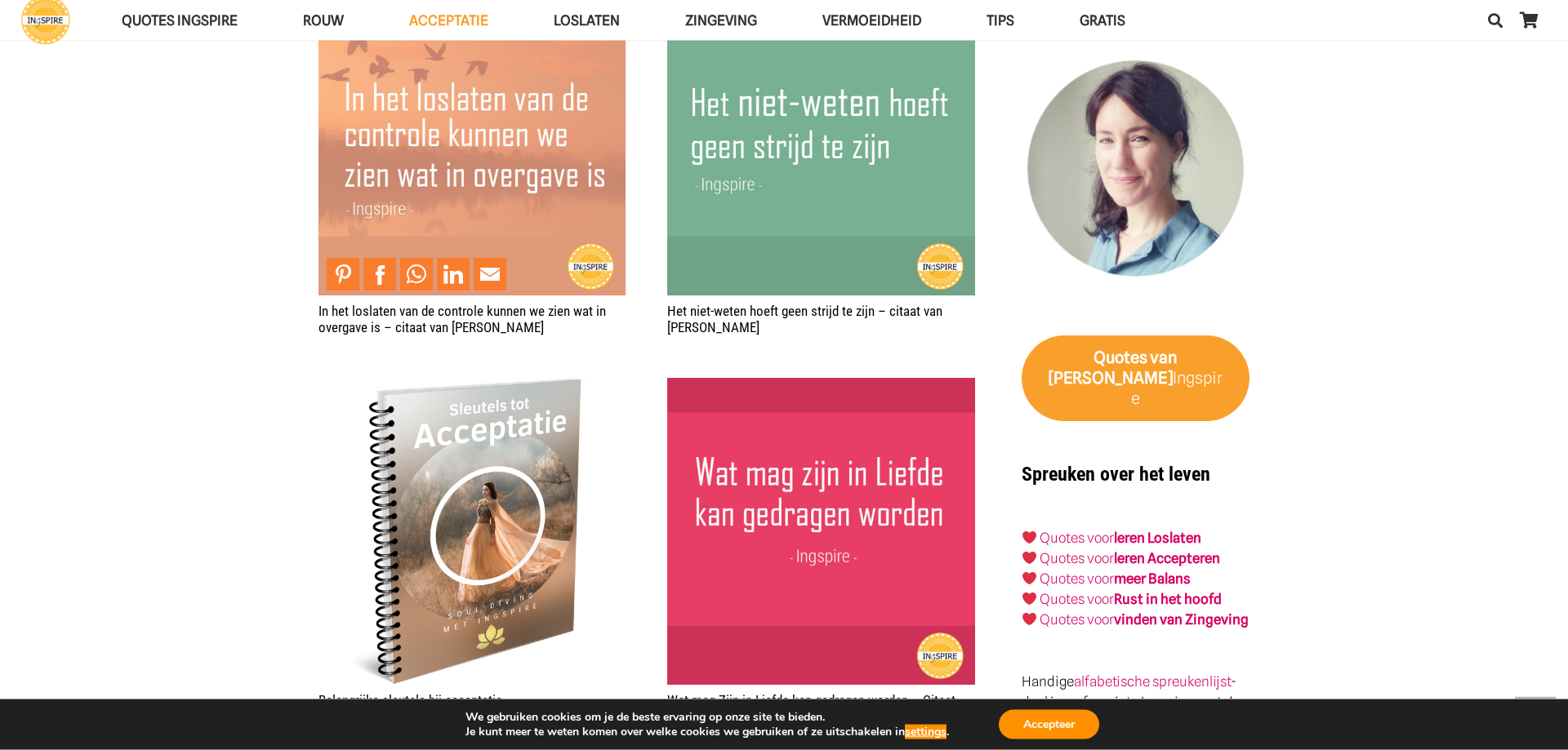
scroll to position [2665, 0]
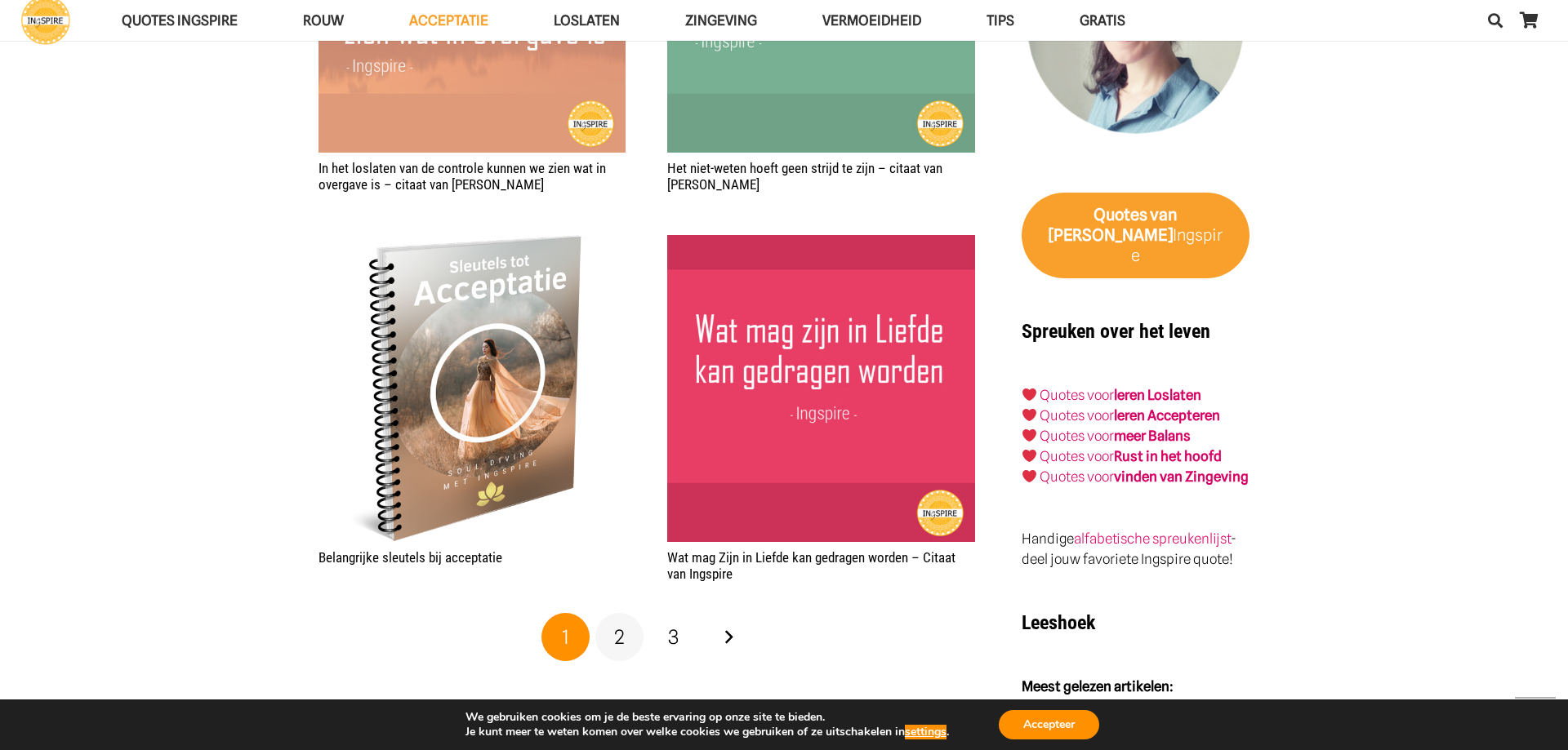
click at [622, 640] on span "2" at bounding box center [620, 637] width 11 height 24
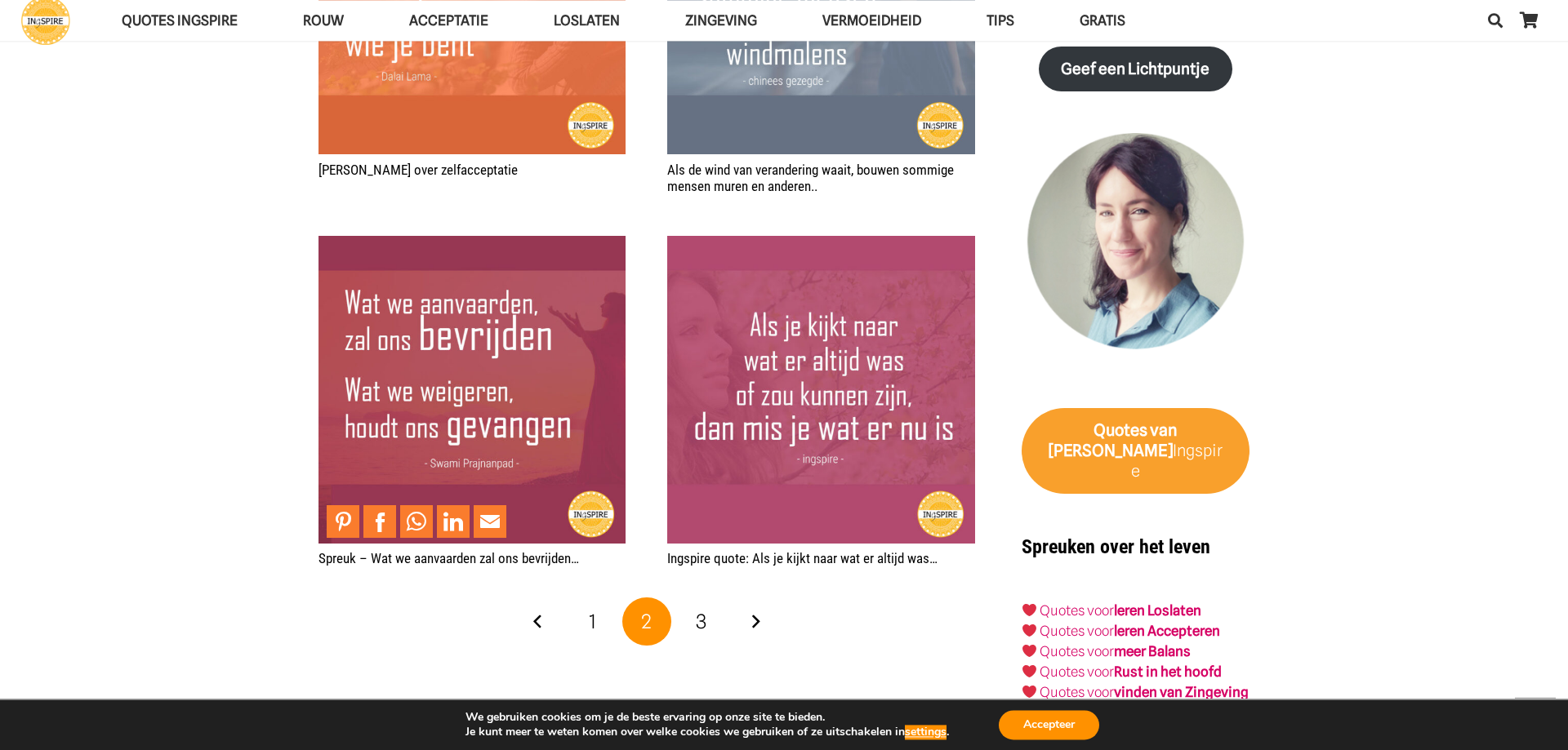
scroll to position [2665, 0]
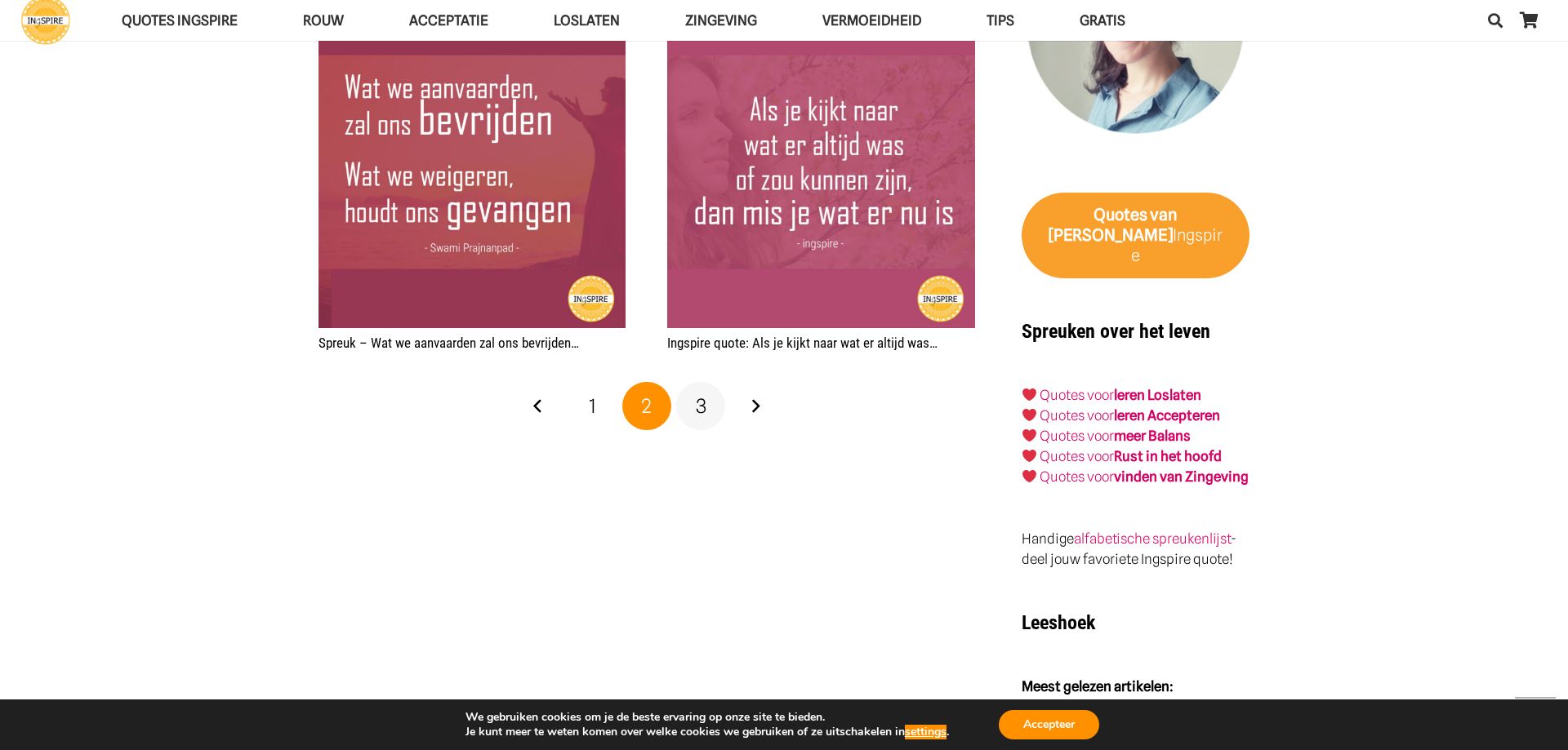
click at [700, 408] on span "3" at bounding box center [701, 406] width 11 height 24
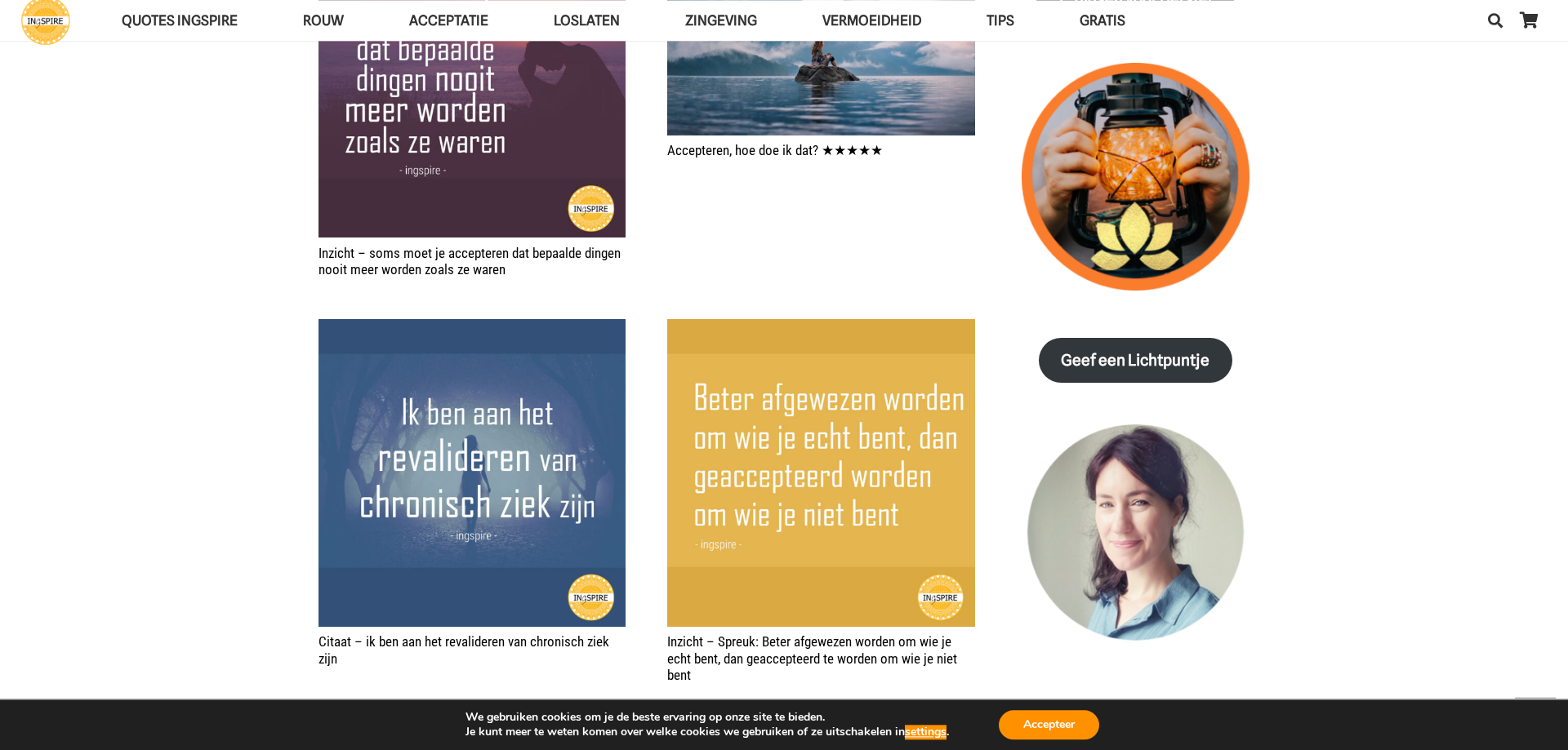
scroll to position [2165, 0]
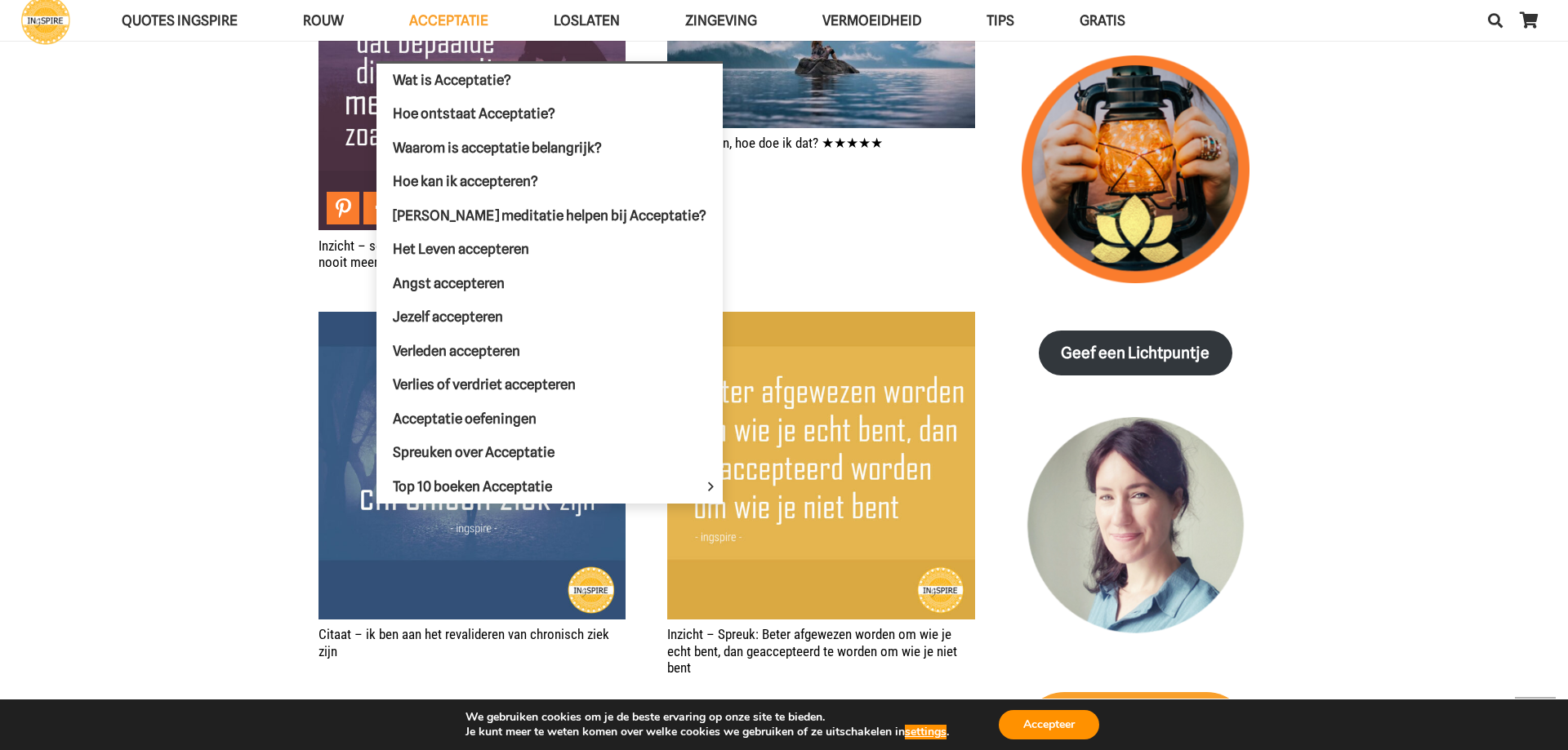
click at [462, 18] on span "Acceptatie" at bounding box center [448, 20] width 79 height 17
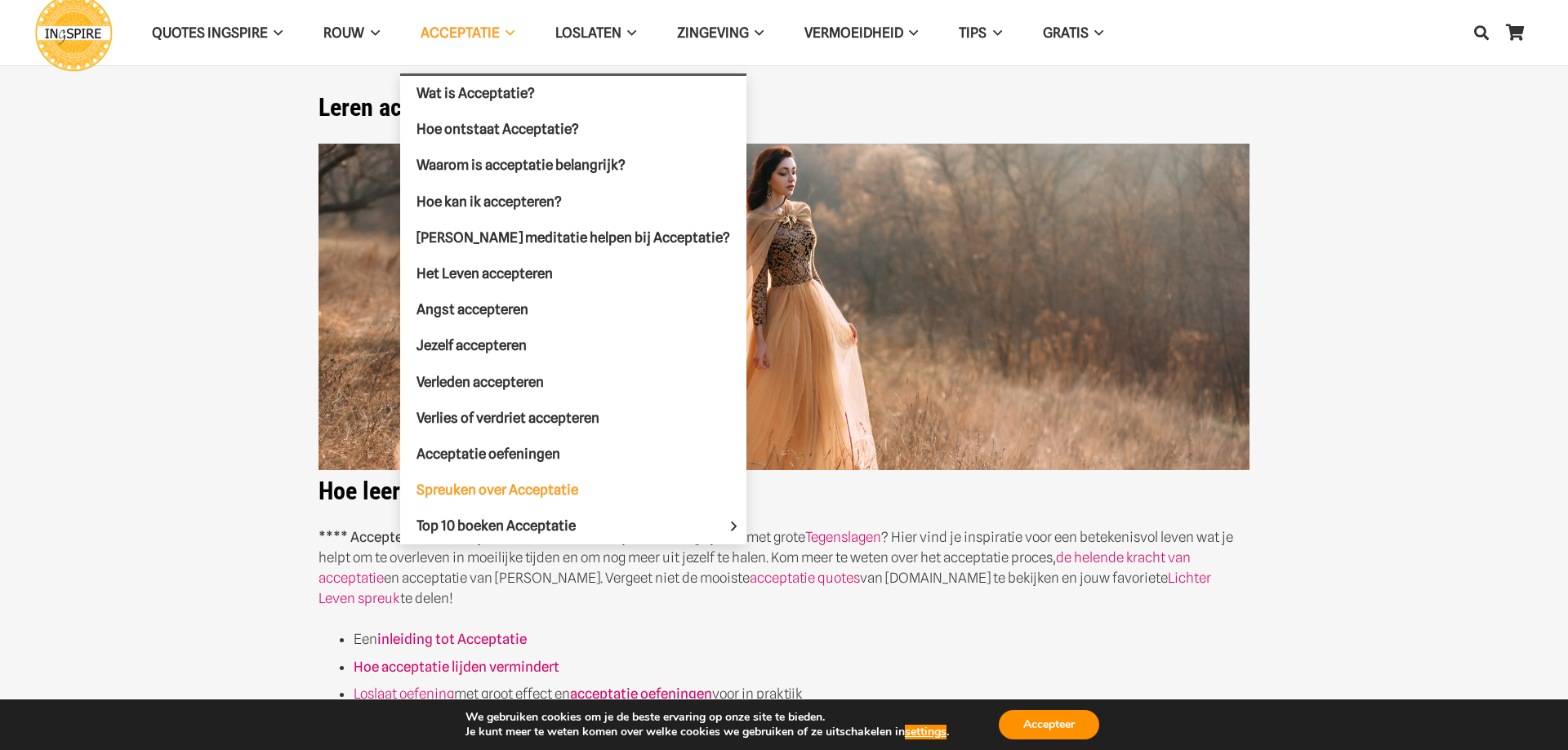
click at [487, 482] on span "Spreuken over Acceptatie" at bounding box center [497, 489] width 162 height 17
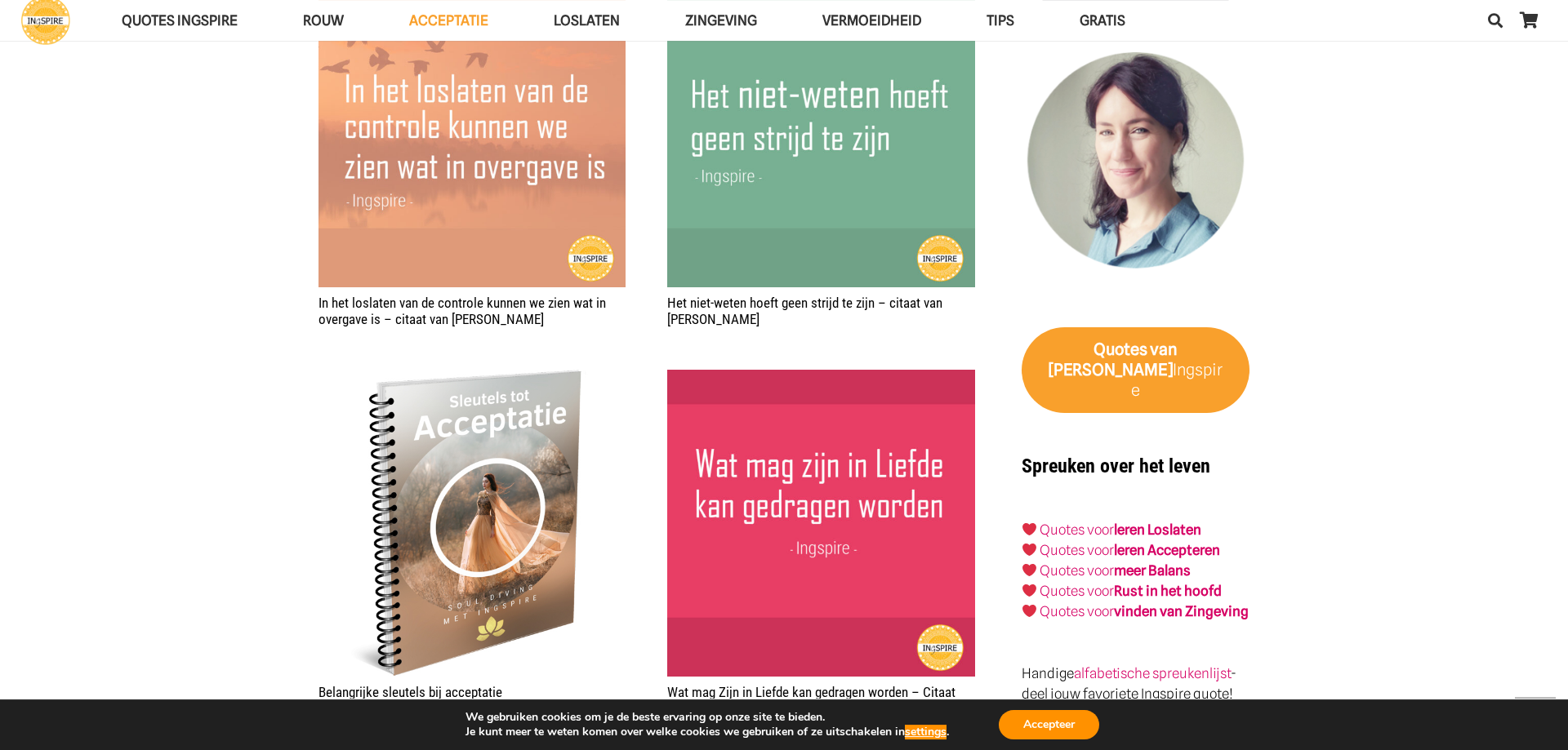
scroll to position [2748, 0]
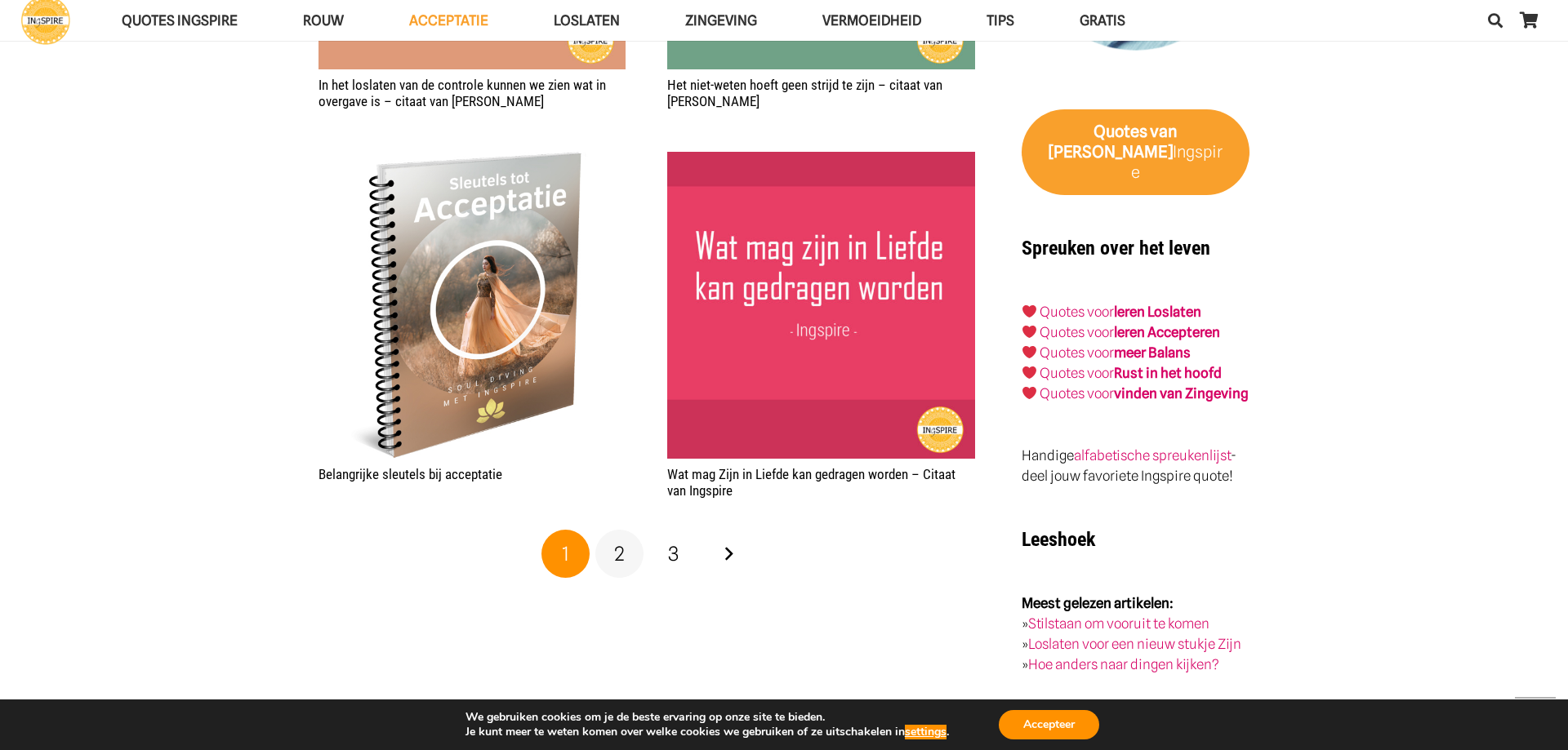
click at [615, 560] on span "2" at bounding box center [620, 553] width 11 height 24
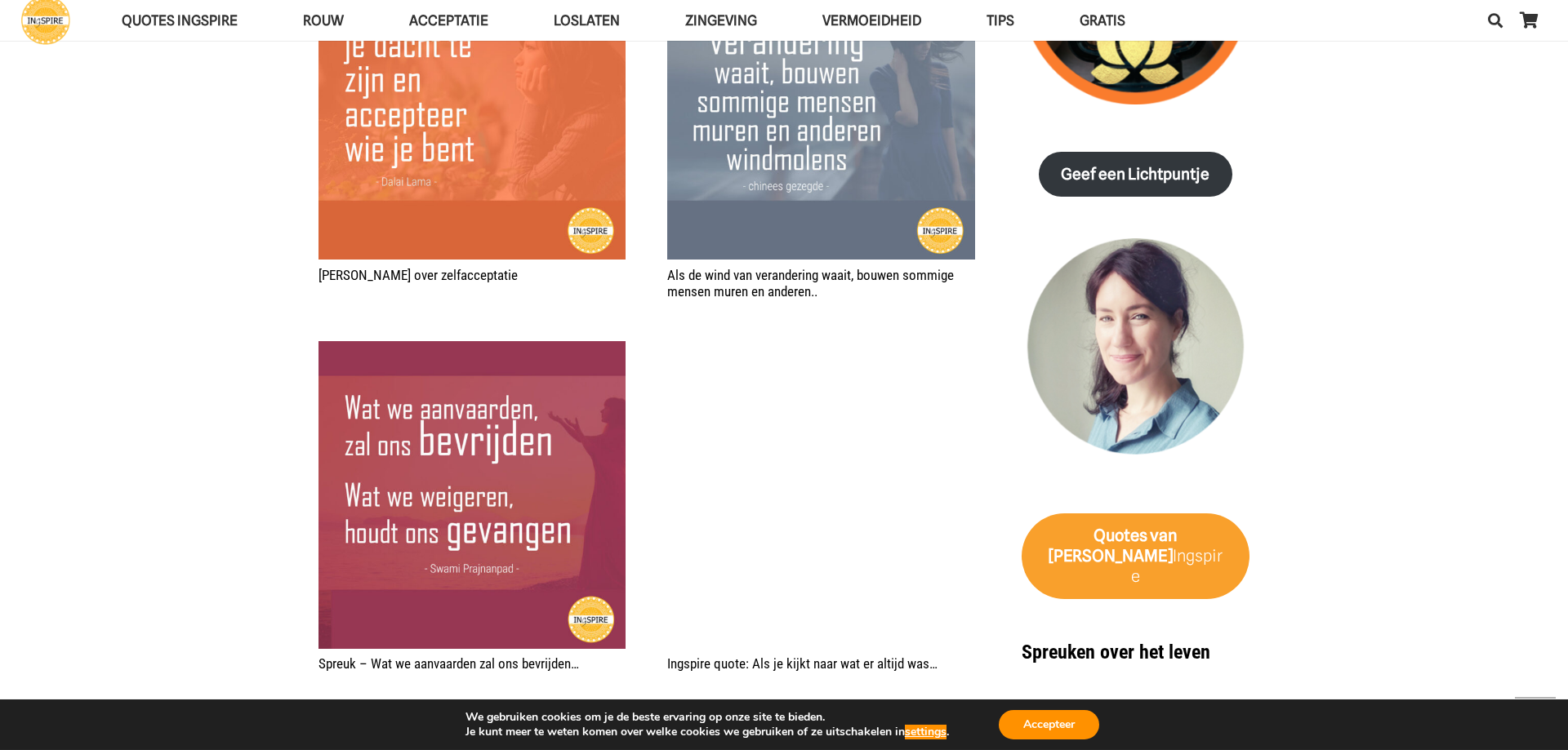
scroll to position [2499, 0]
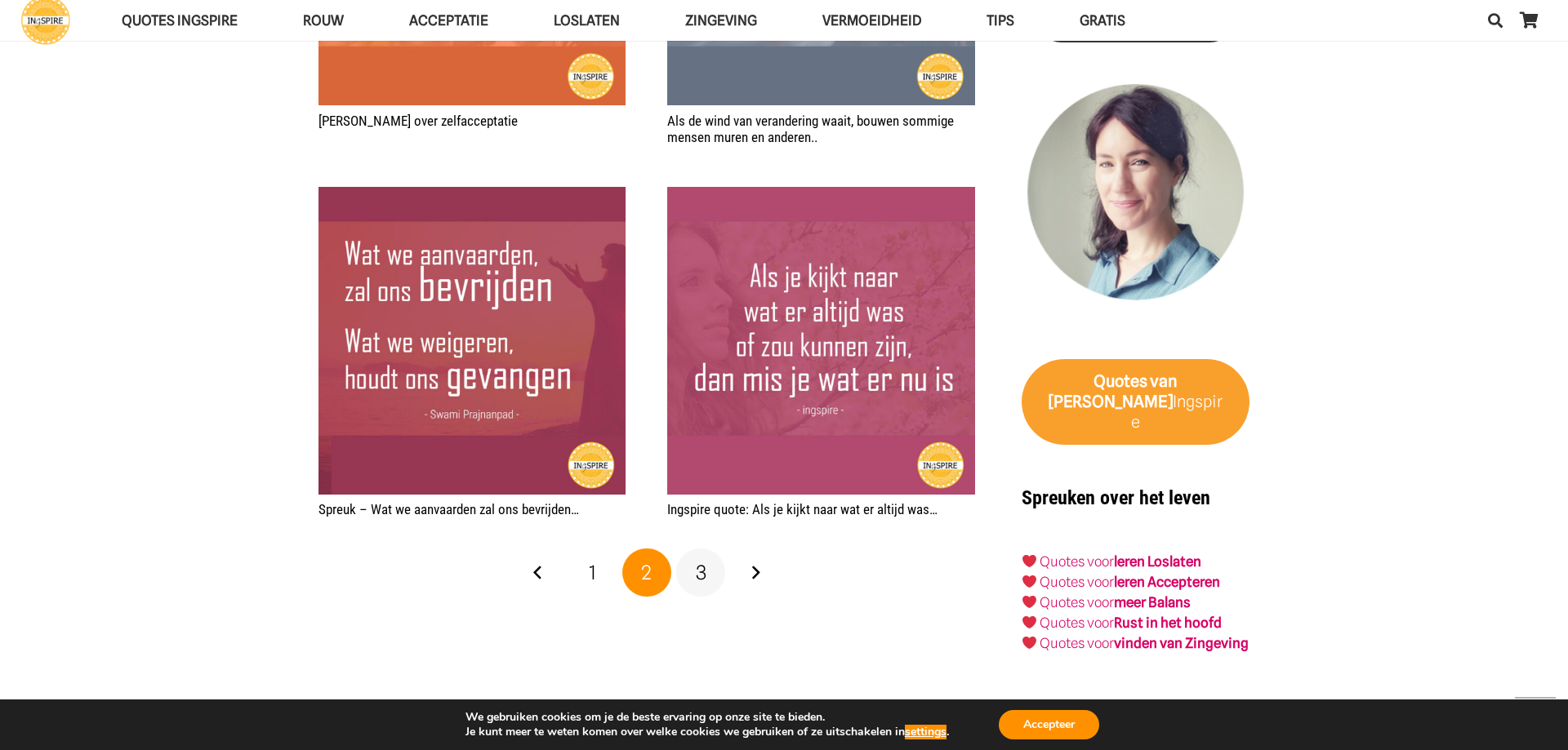
click at [706, 576] on span "3" at bounding box center [701, 572] width 11 height 24
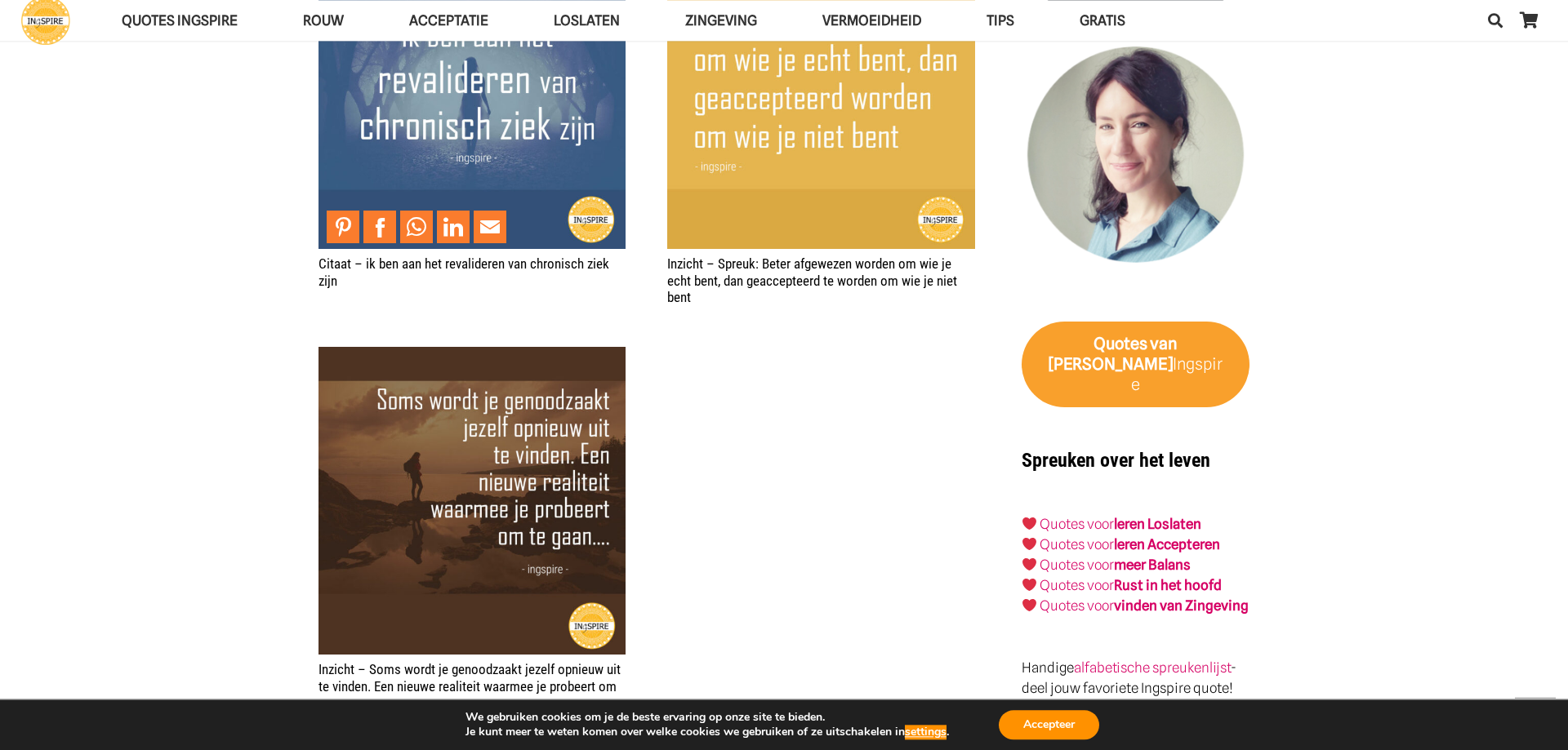
scroll to position [2582, 0]
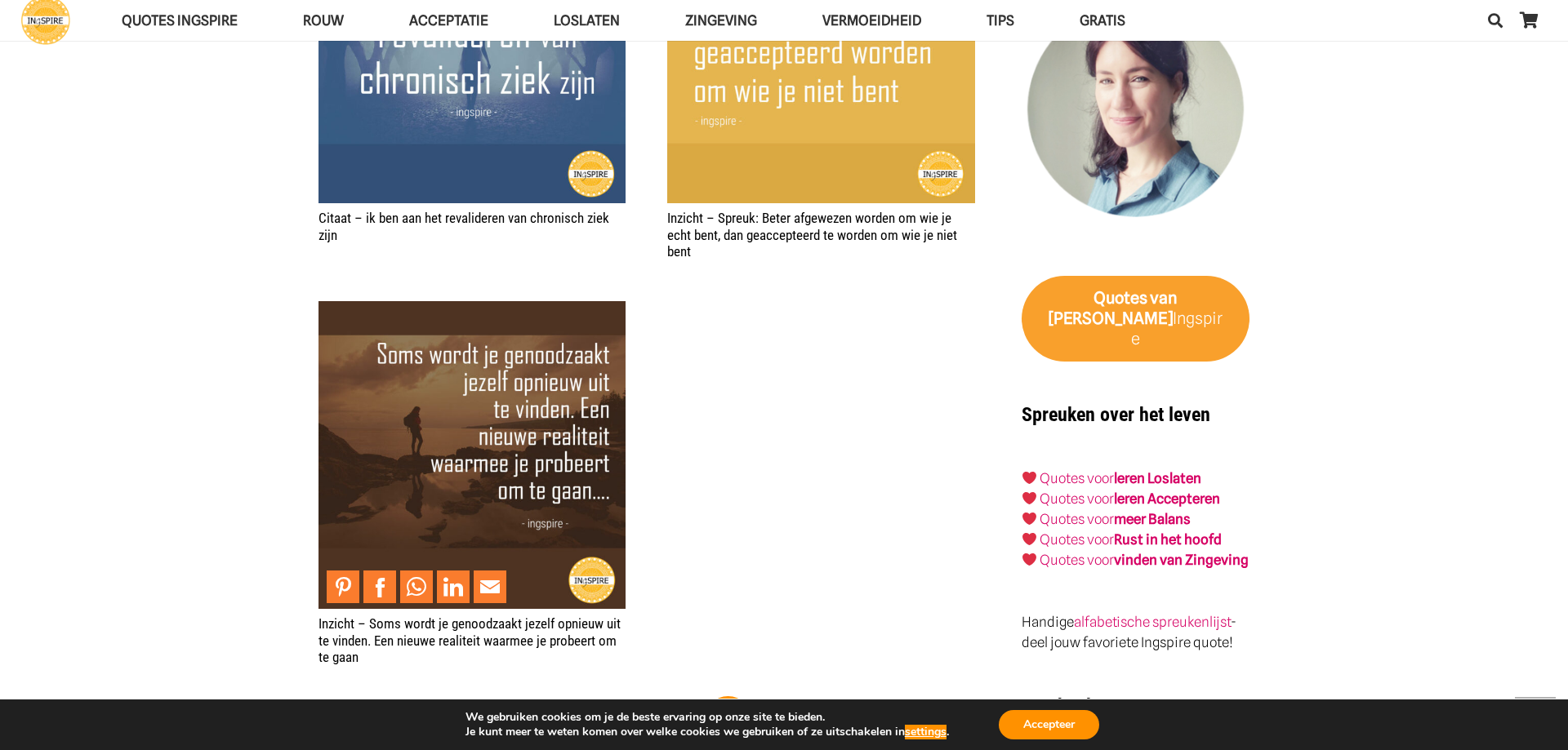
click at [451, 501] on img "Inzicht – Soms wordt je genoodzaakt jezelf opnieuw uit te vinden. Een nieuwe re…" at bounding box center [472, 454] width 307 height 307
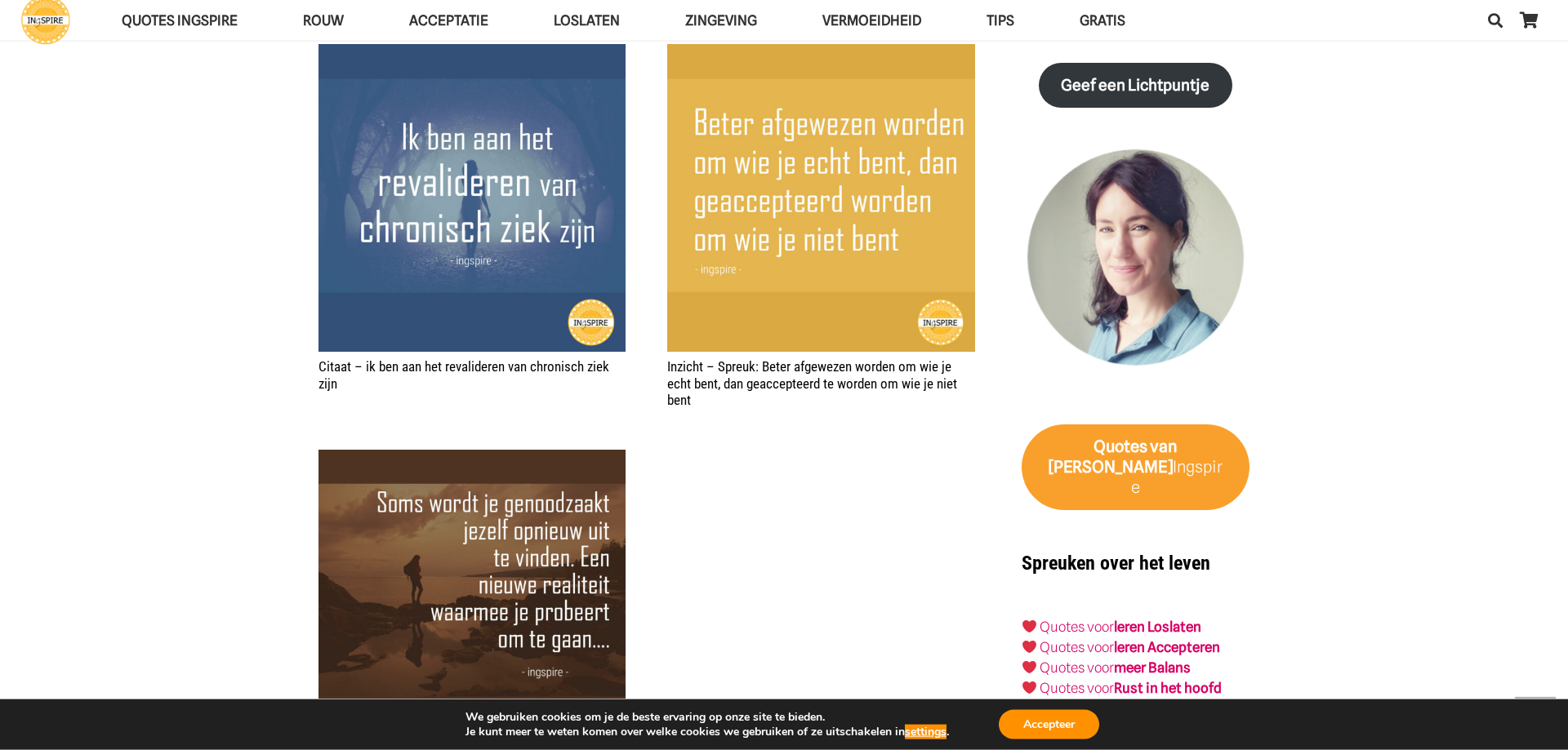
scroll to position [2415, 0]
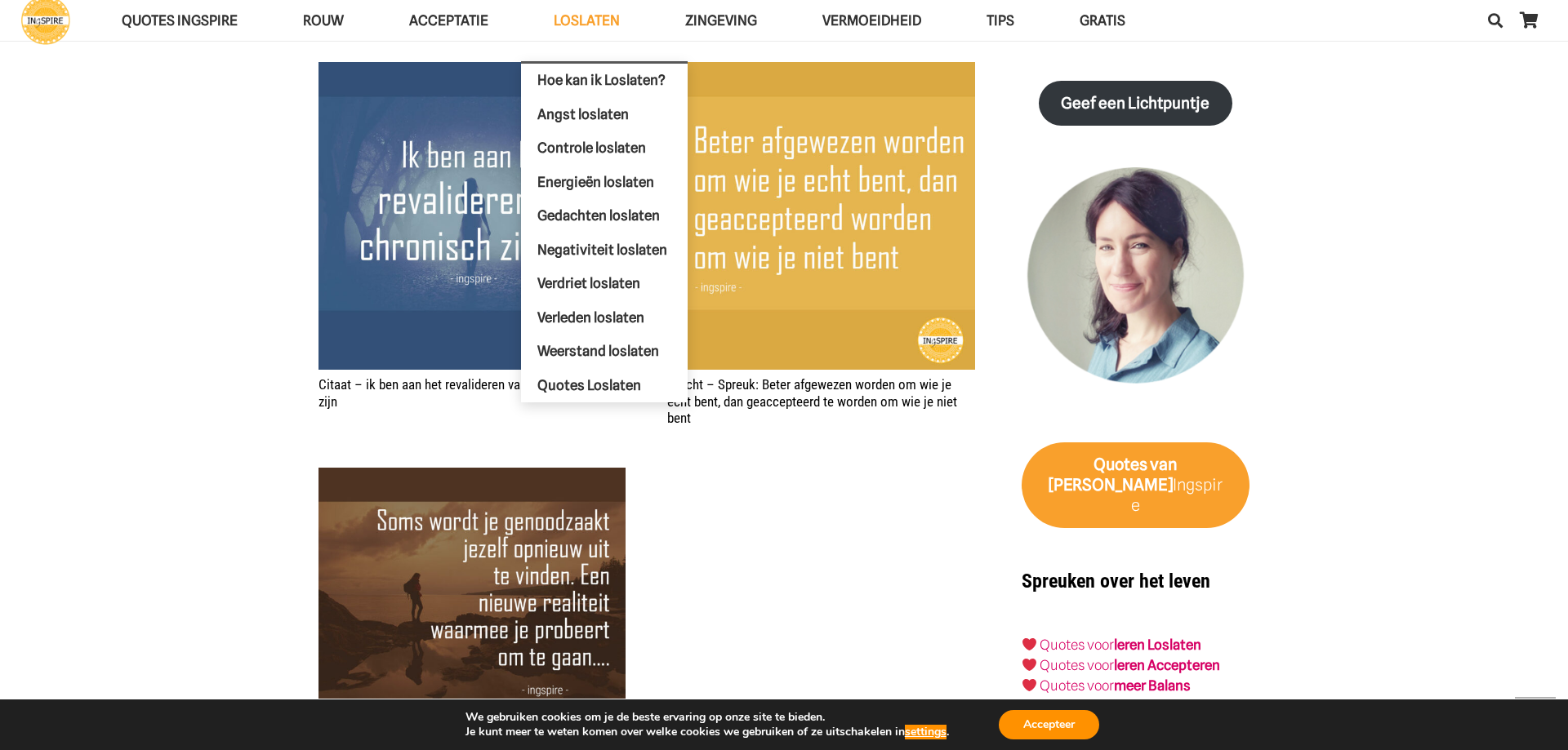
click at [615, 18] on span "Loslaten" at bounding box center [587, 20] width 67 height 17
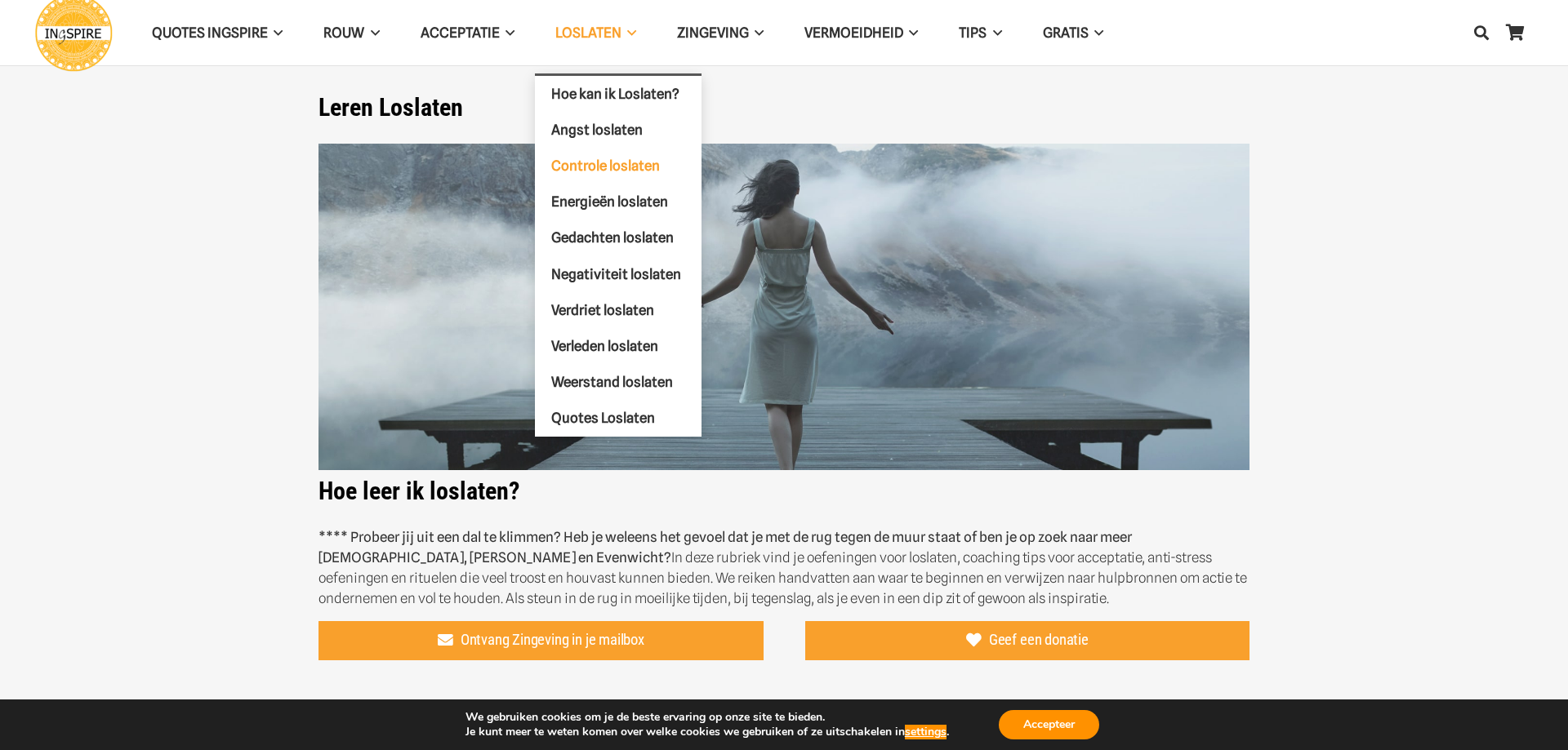
click at [635, 163] on span "Controle loslaten" at bounding box center [606, 165] width 109 height 17
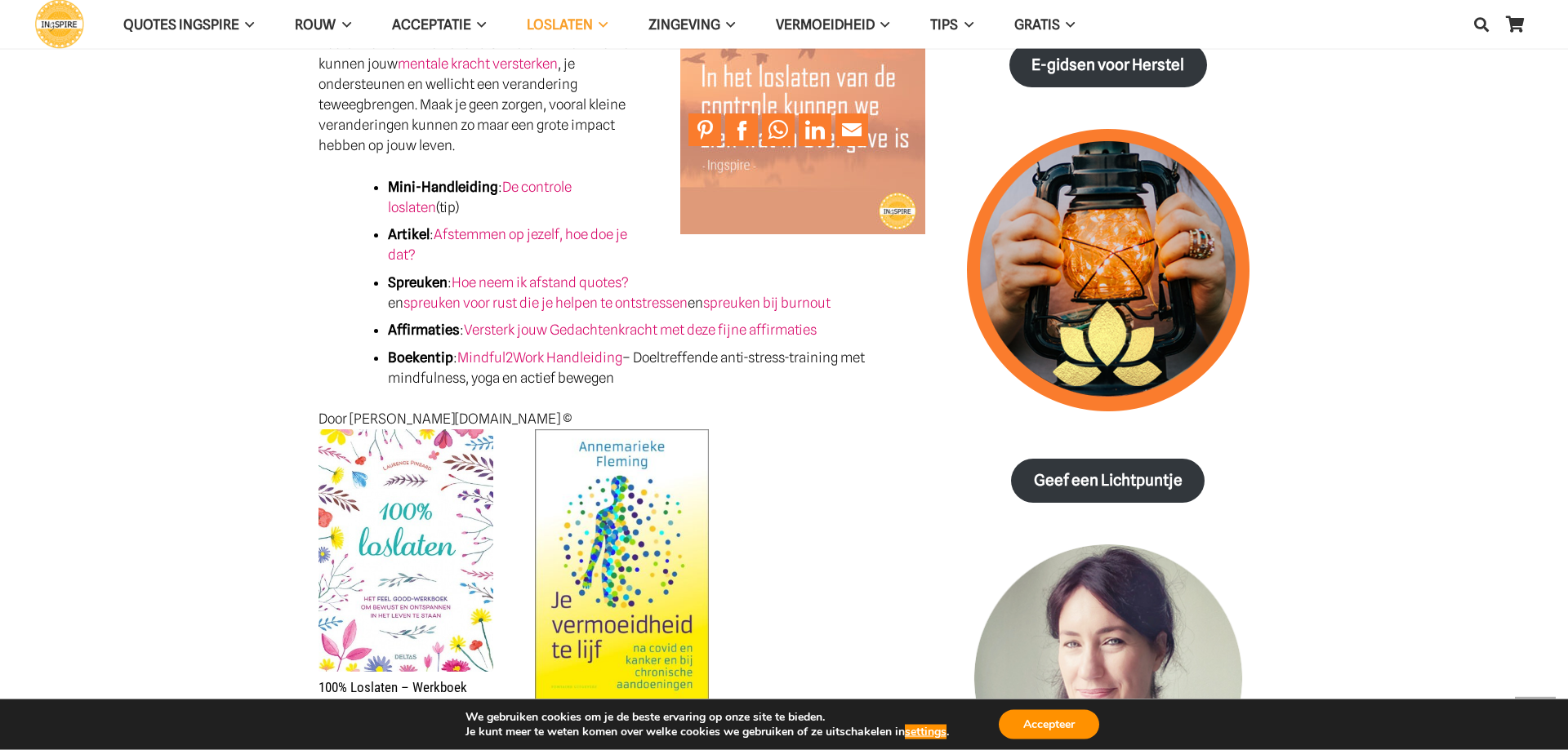
scroll to position [1665, 0]
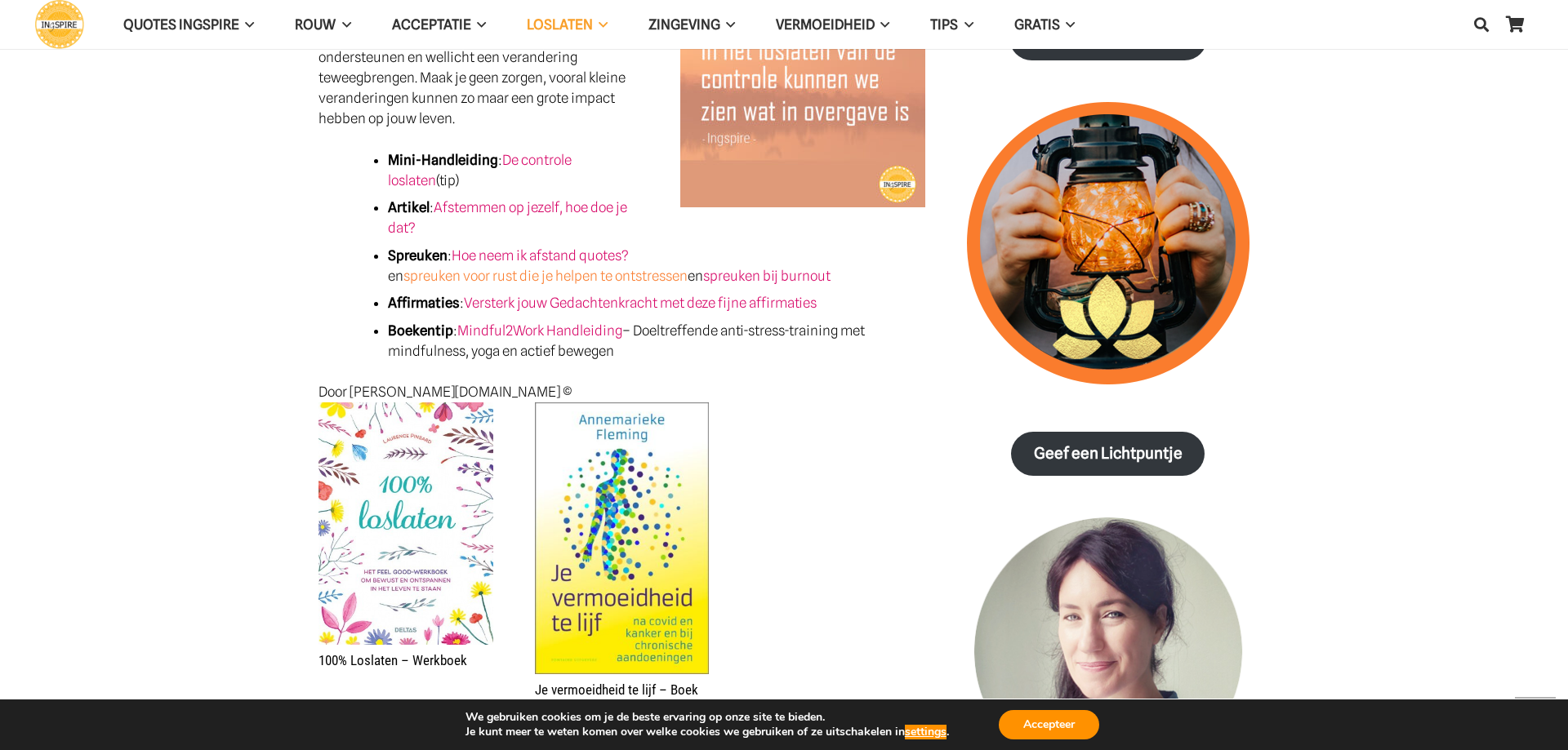
click at [550, 268] on link "spreuken voor rust die je helpen te ontstressen" at bounding box center [545, 276] width 285 height 17
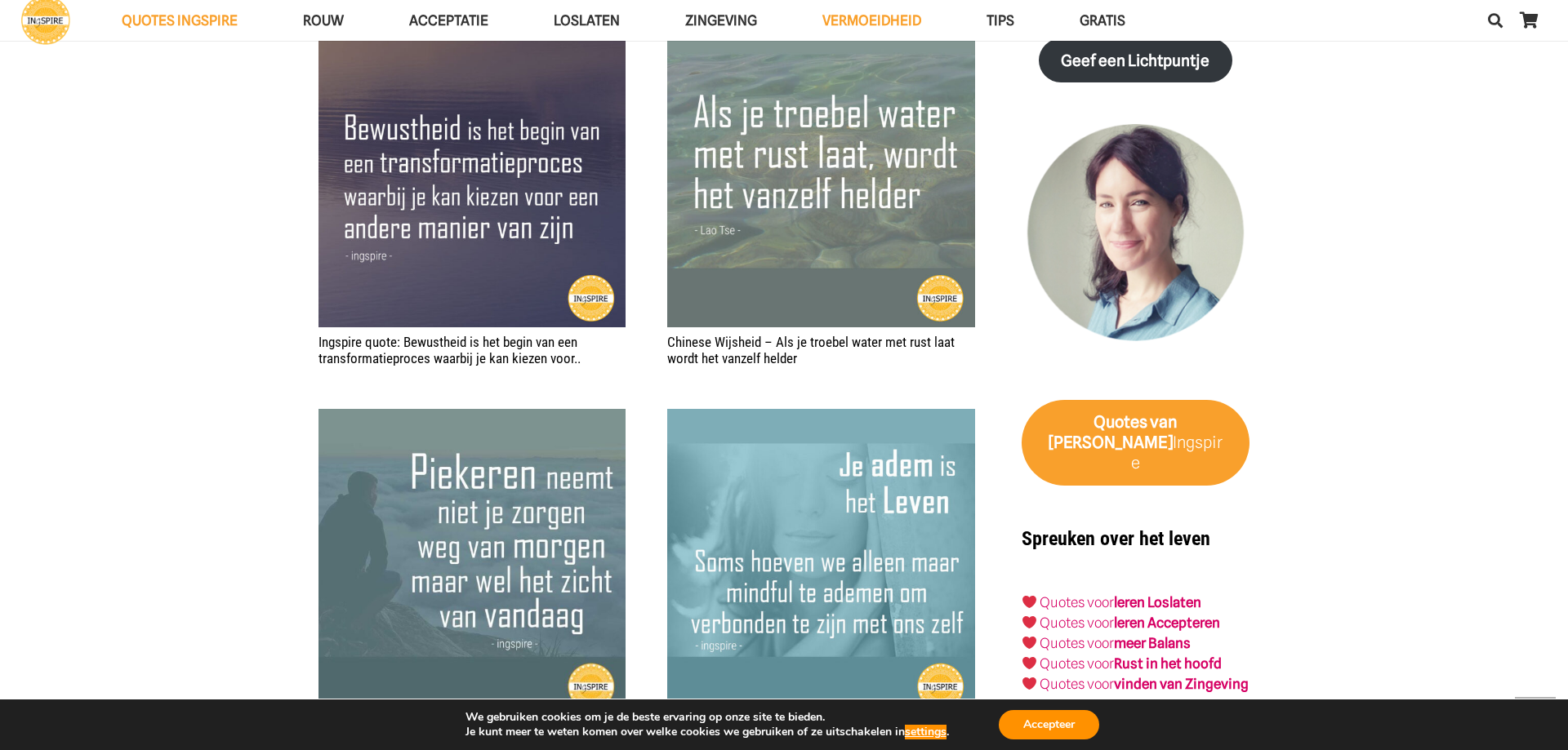
scroll to position [2415, 0]
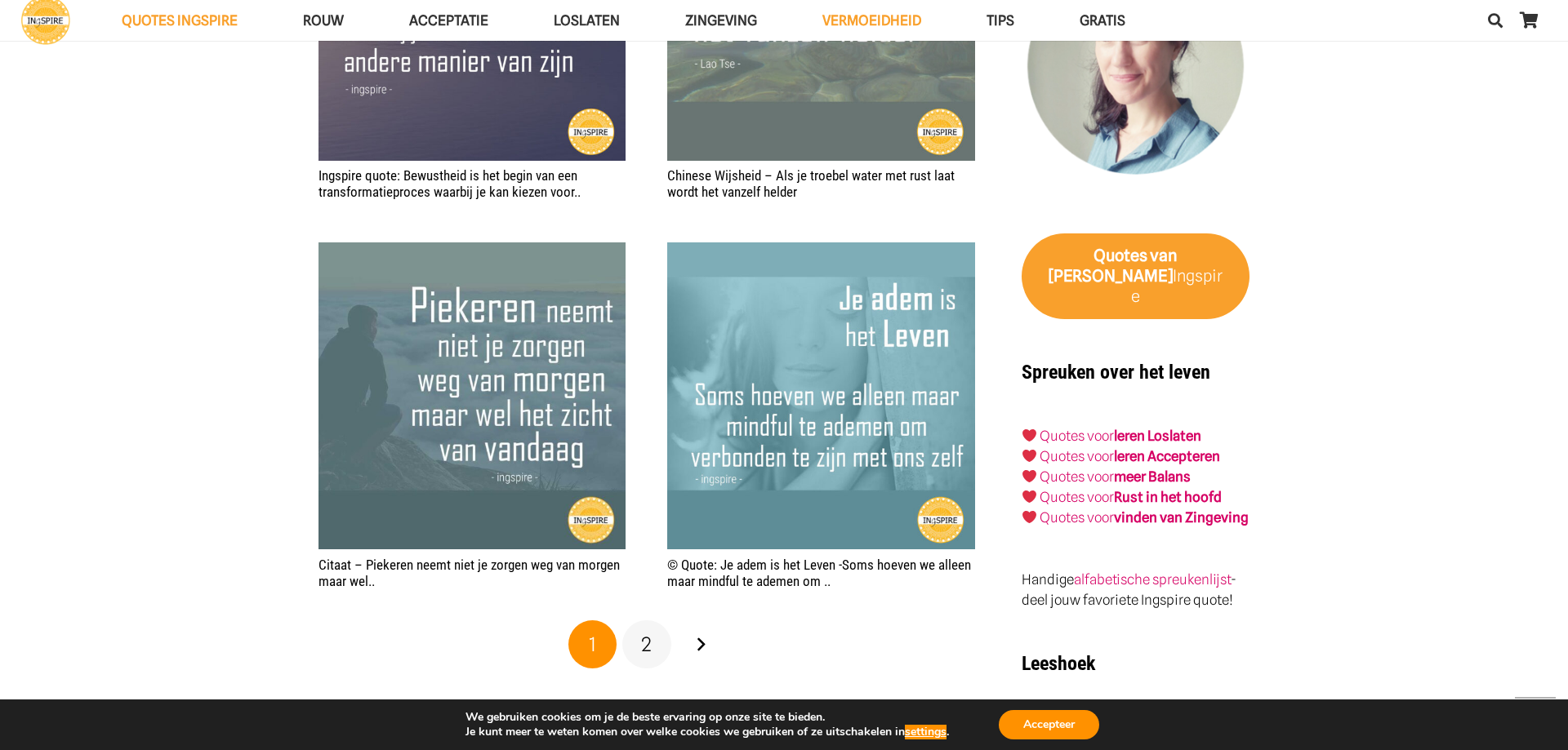
click at [645, 647] on span "2" at bounding box center [646, 644] width 11 height 24
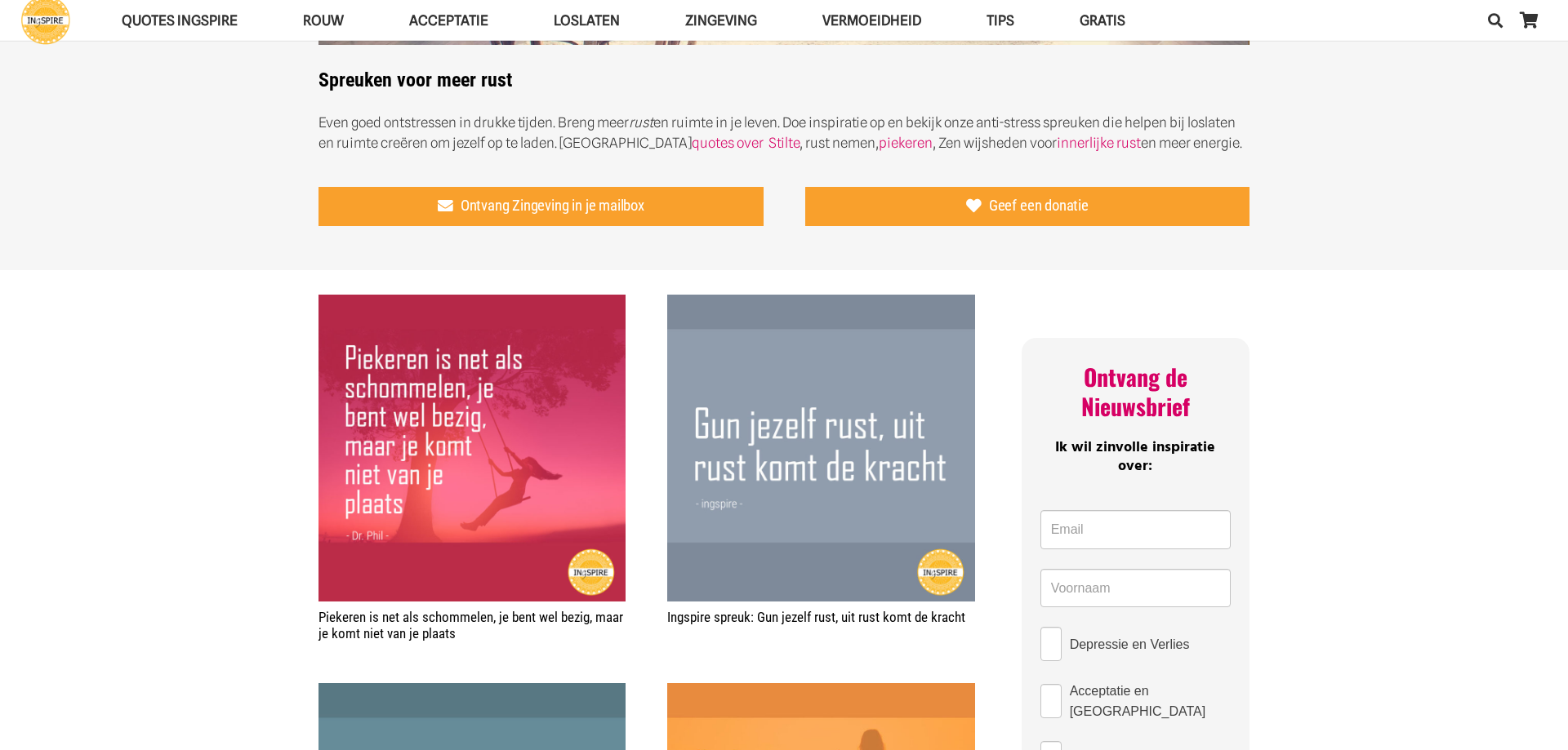
scroll to position [500, 0]
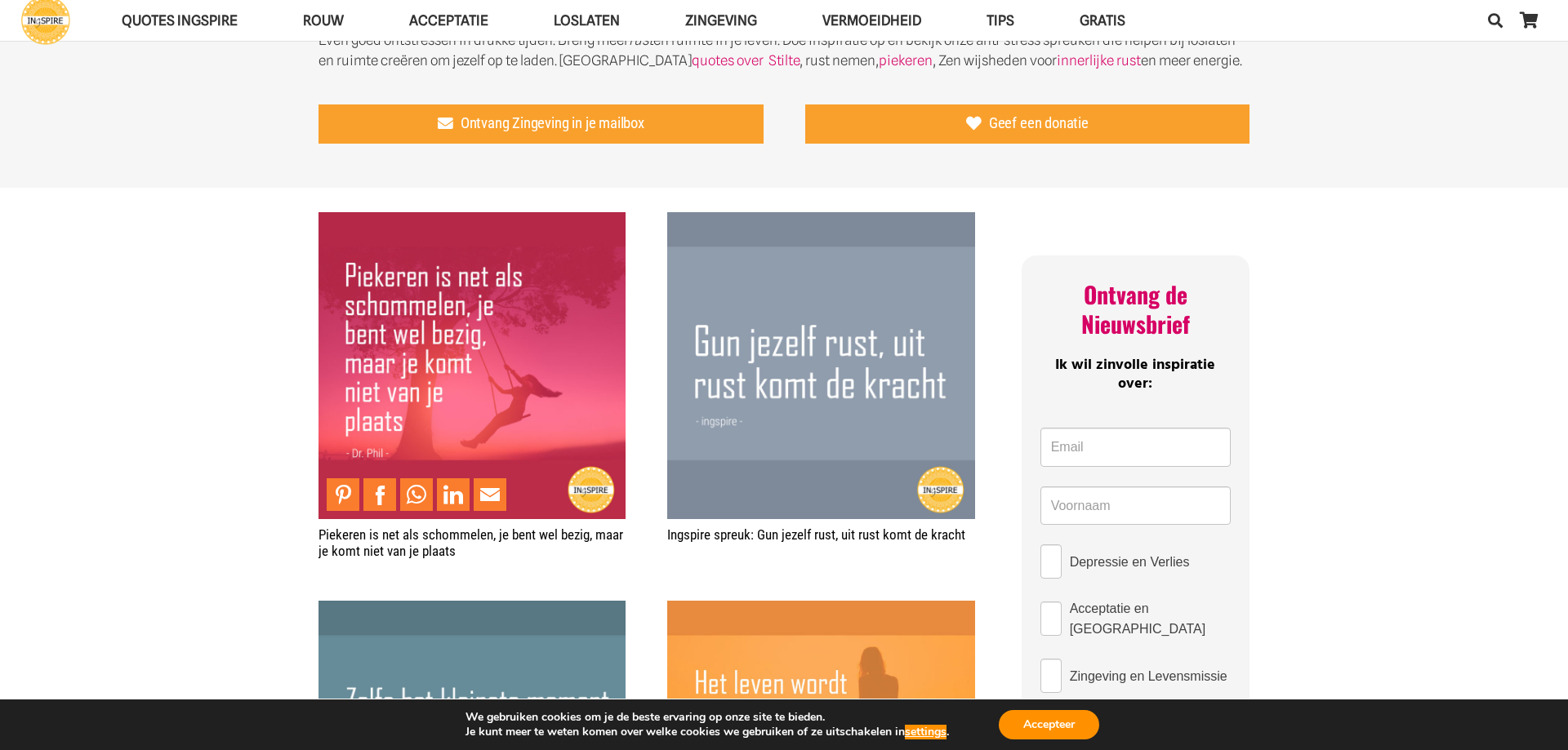
click at [510, 347] on img "Piekeren is net als schommelen, je bent wel bezig, maar je komt niet van je pla…" at bounding box center [472, 366] width 307 height 307
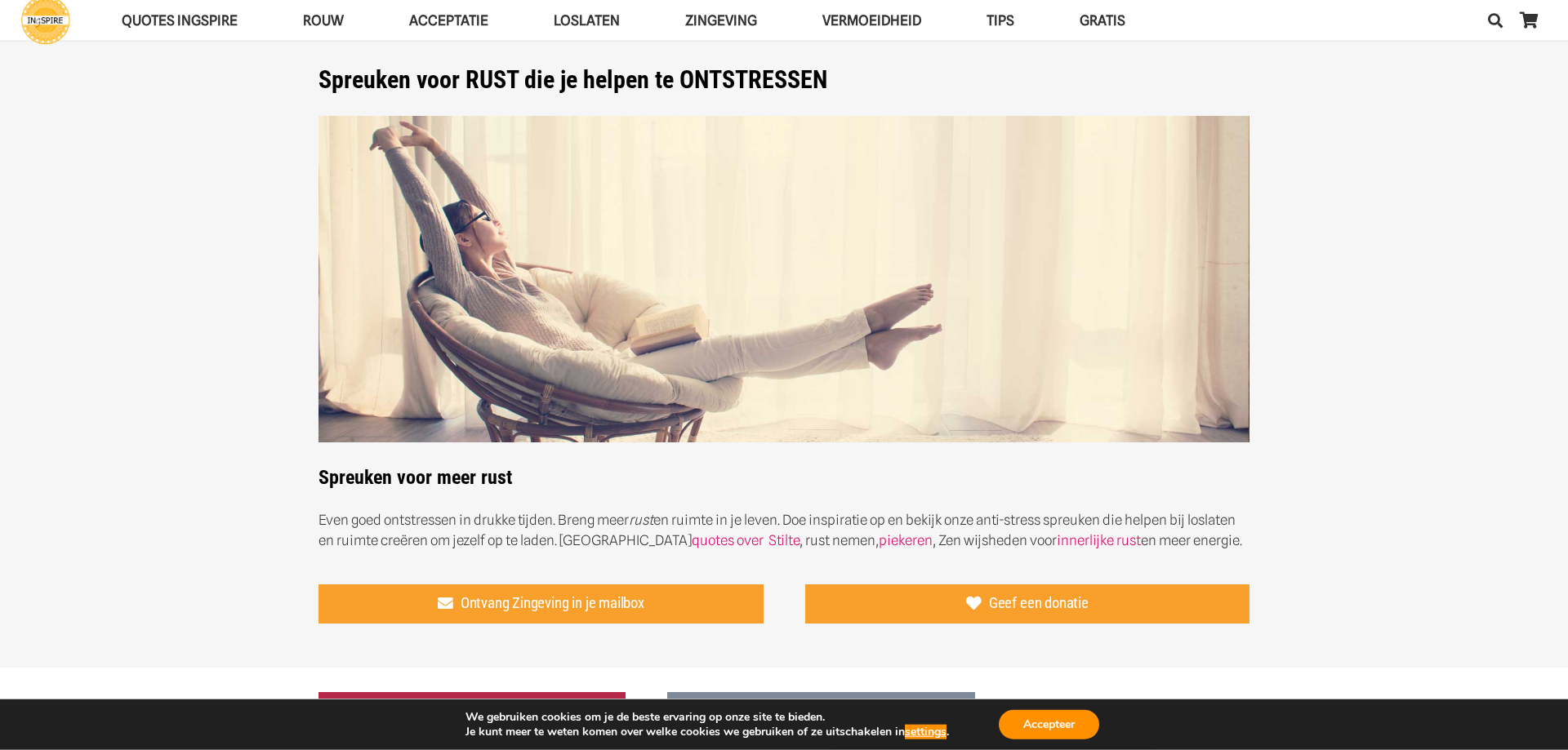
scroll to position [0, 0]
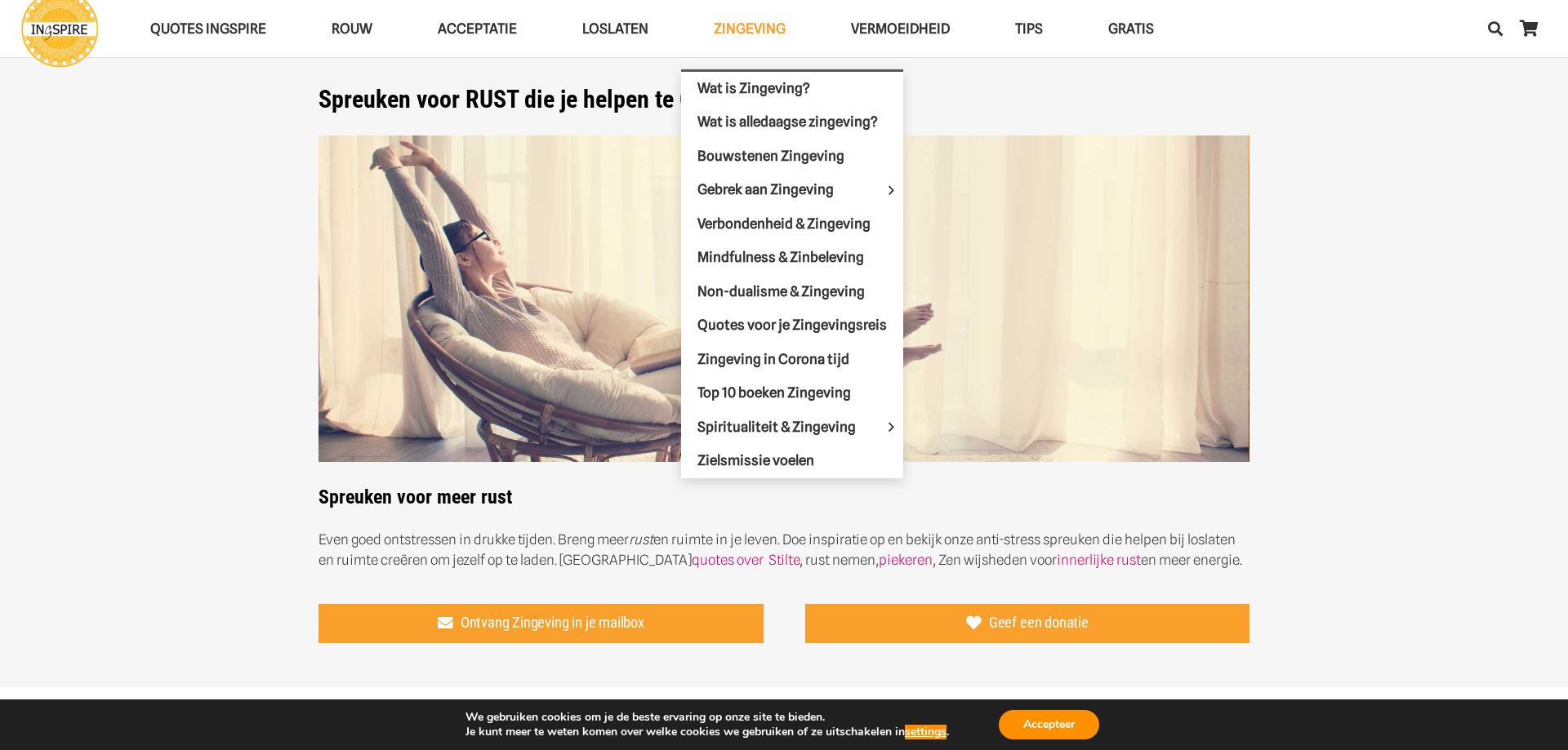
click at [763, 27] on span "Zingeving" at bounding box center [749, 28] width 72 height 17
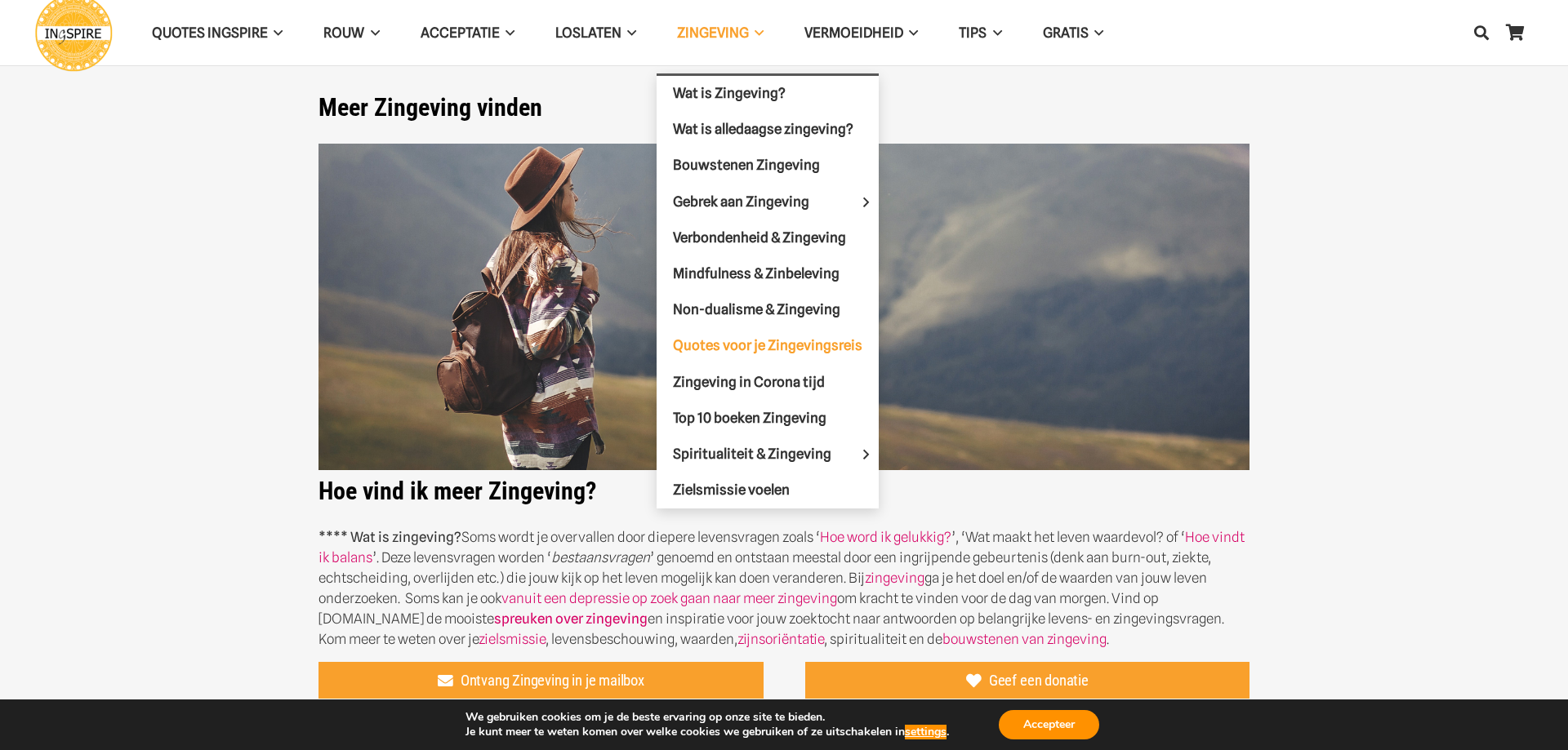
click at [762, 340] on span "Quotes voor je Zingevingsreis" at bounding box center [768, 345] width 189 height 17
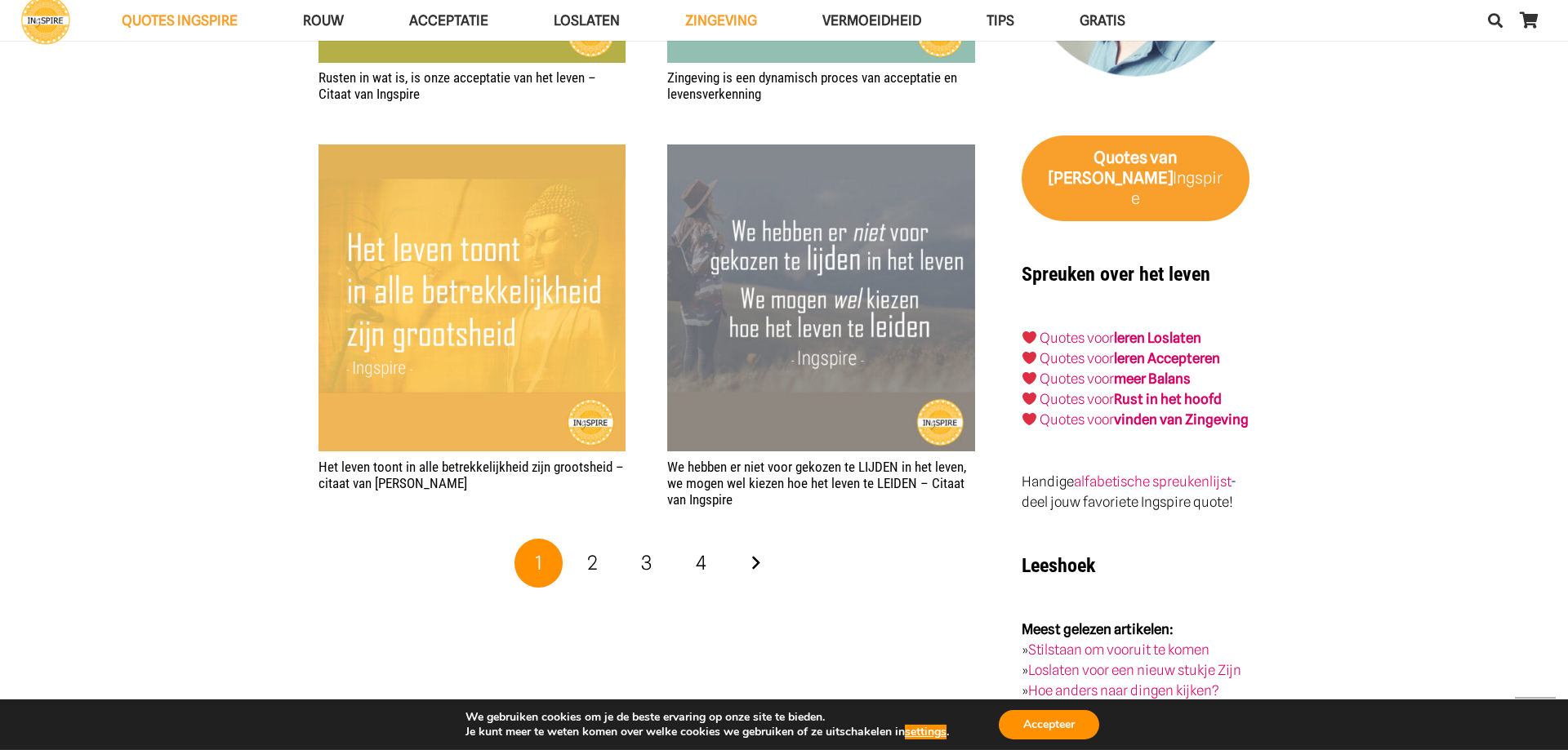
scroll to position [2831, 0]
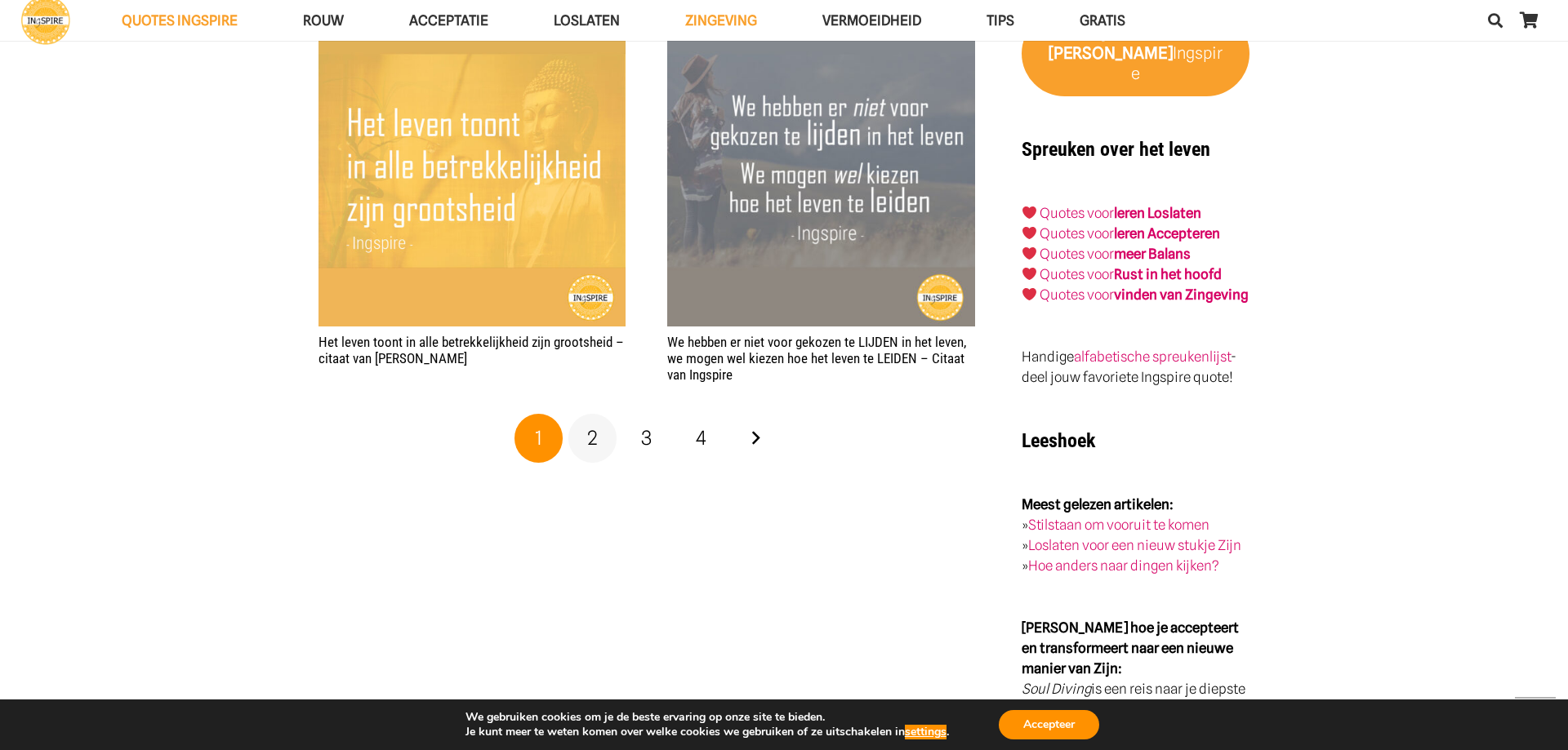
click at [597, 426] on span "2" at bounding box center [593, 438] width 11 height 24
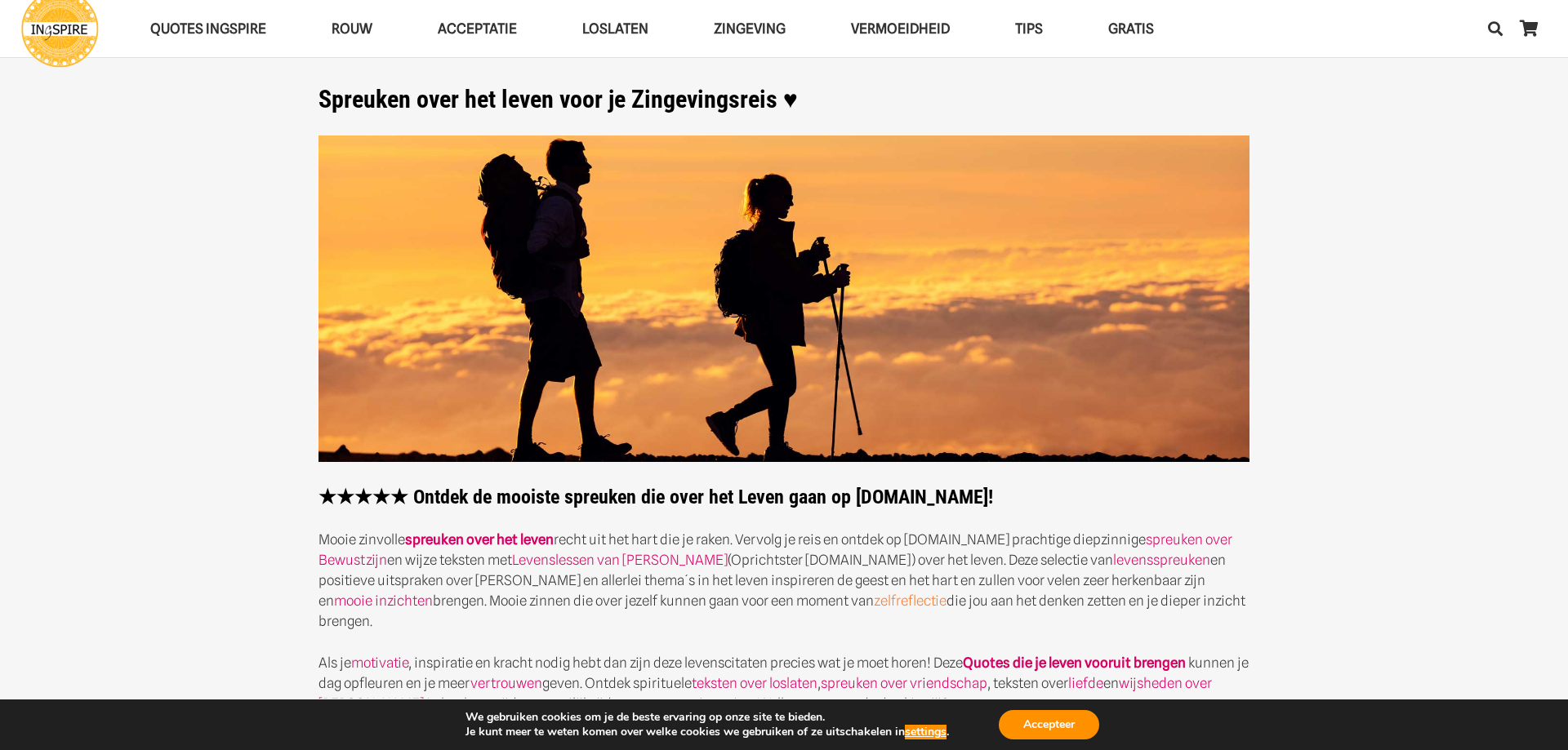
click at [874, 599] on link "zelfreflectie" at bounding box center [910, 600] width 73 height 17
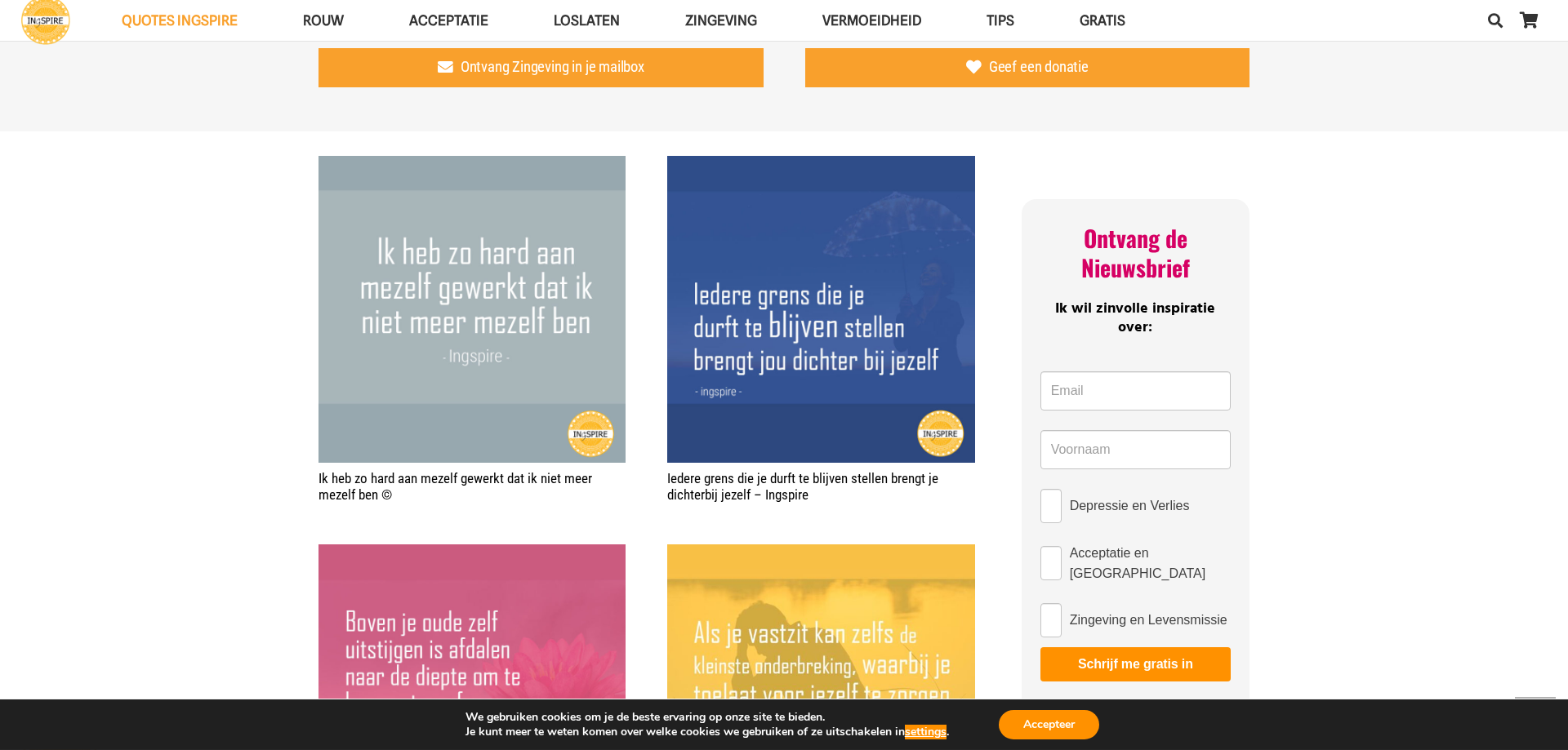
scroll to position [916, 0]
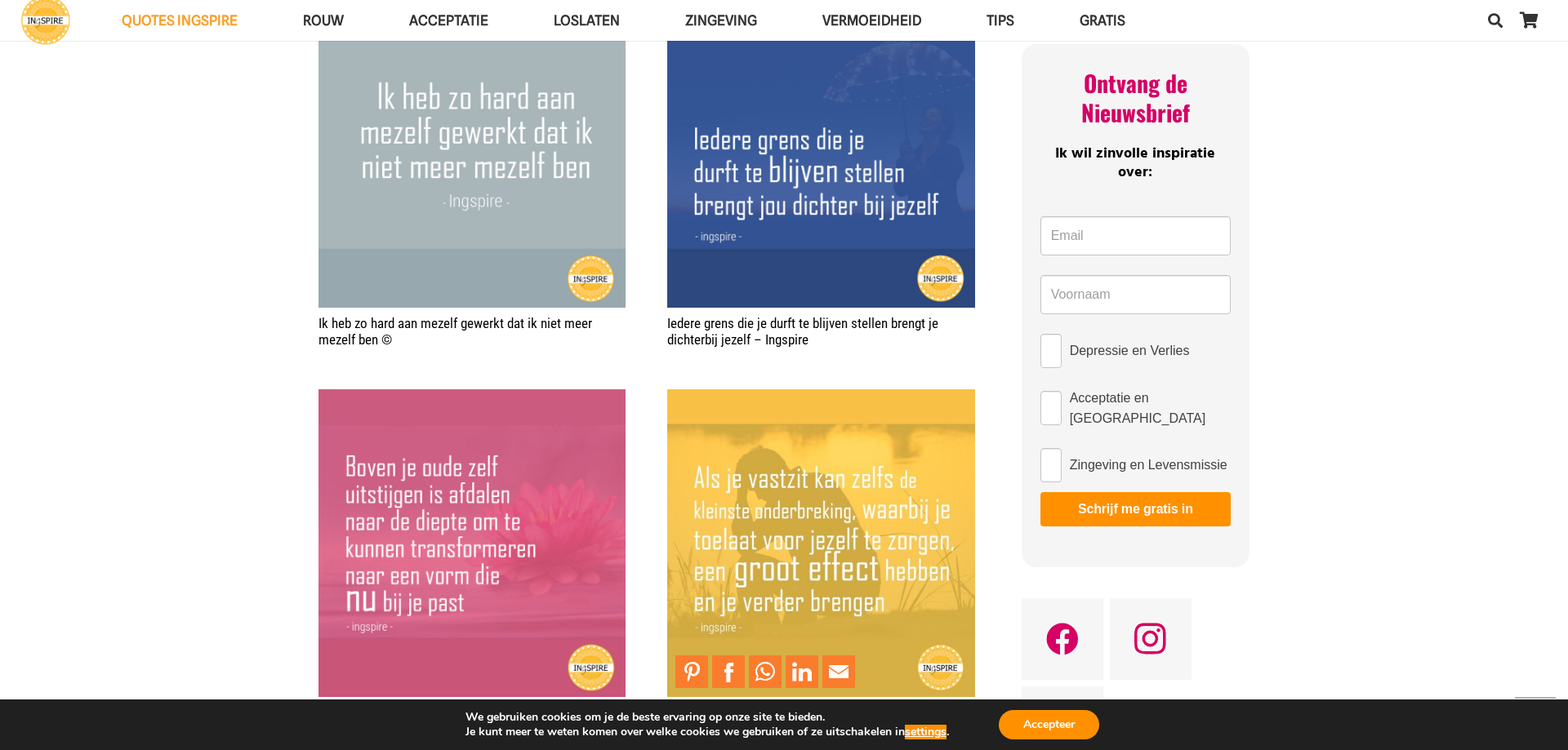
click at [825, 543] on img "Als je vastzit, kan zelfs de kleinste onderbreking een groot effect hebben" at bounding box center [820, 543] width 307 height 307
